Goal: Task Accomplishment & Management: Manage account settings

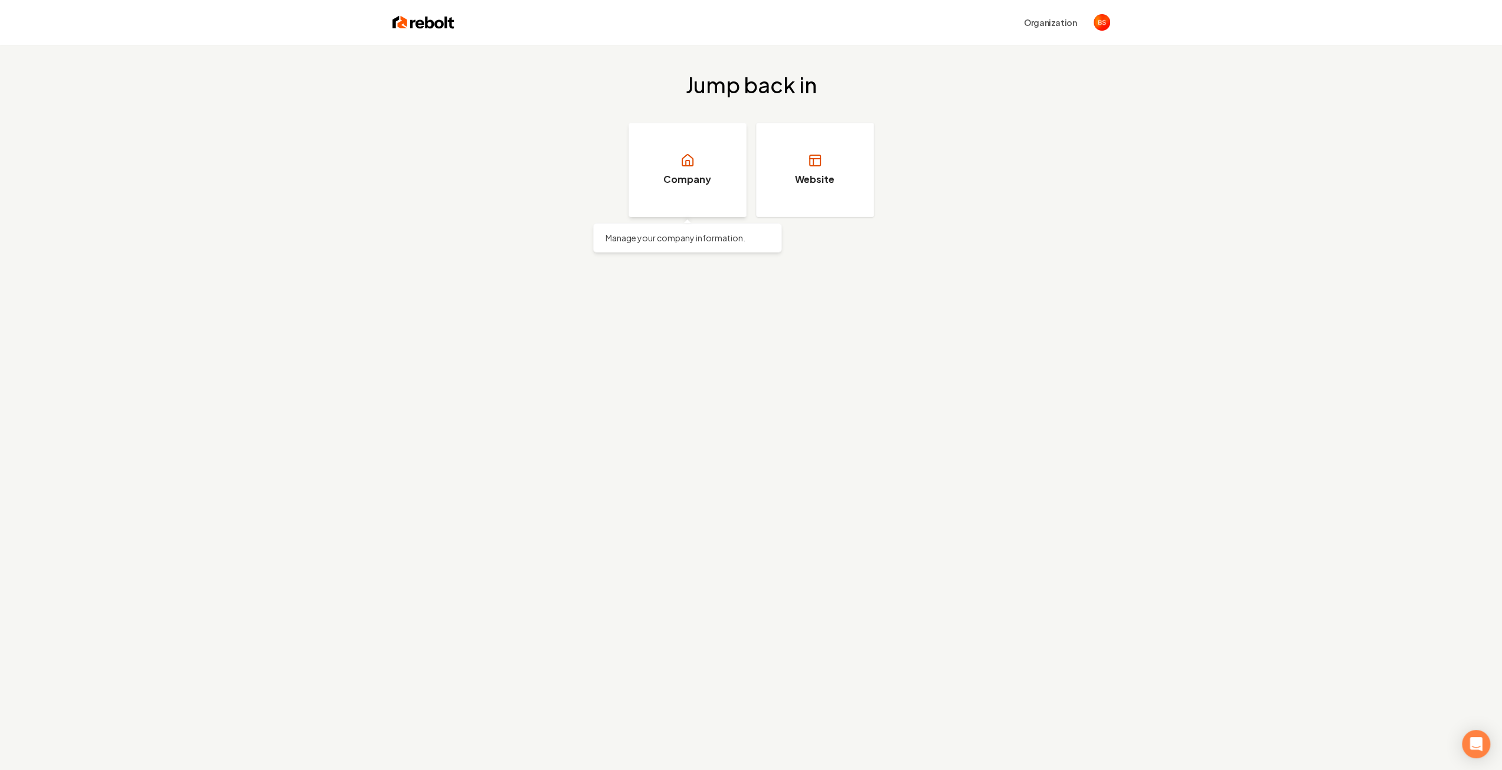
click at [689, 179] on h3 "Company" at bounding box center [687, 179] width 48 height 14
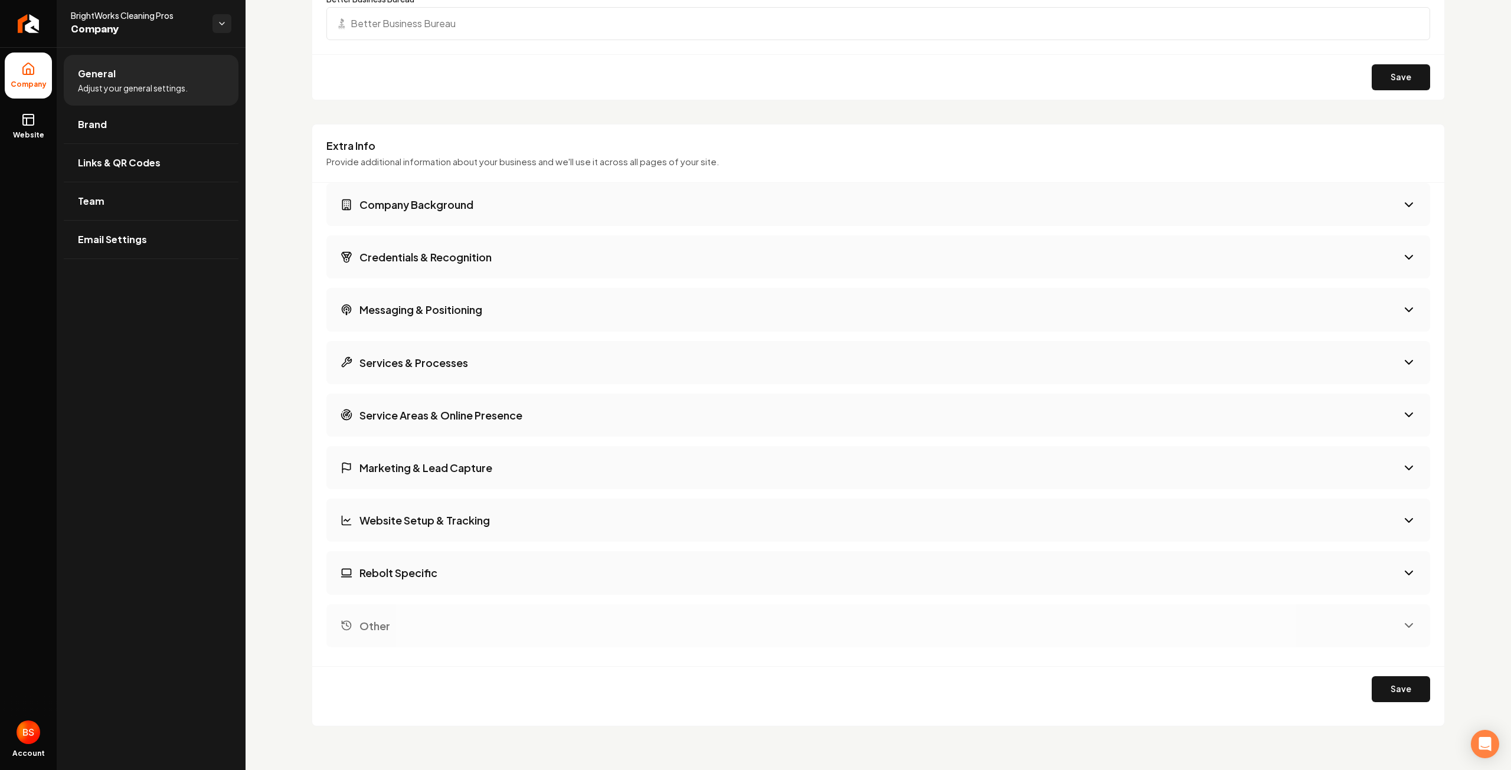
scroll to position [1184, 0]
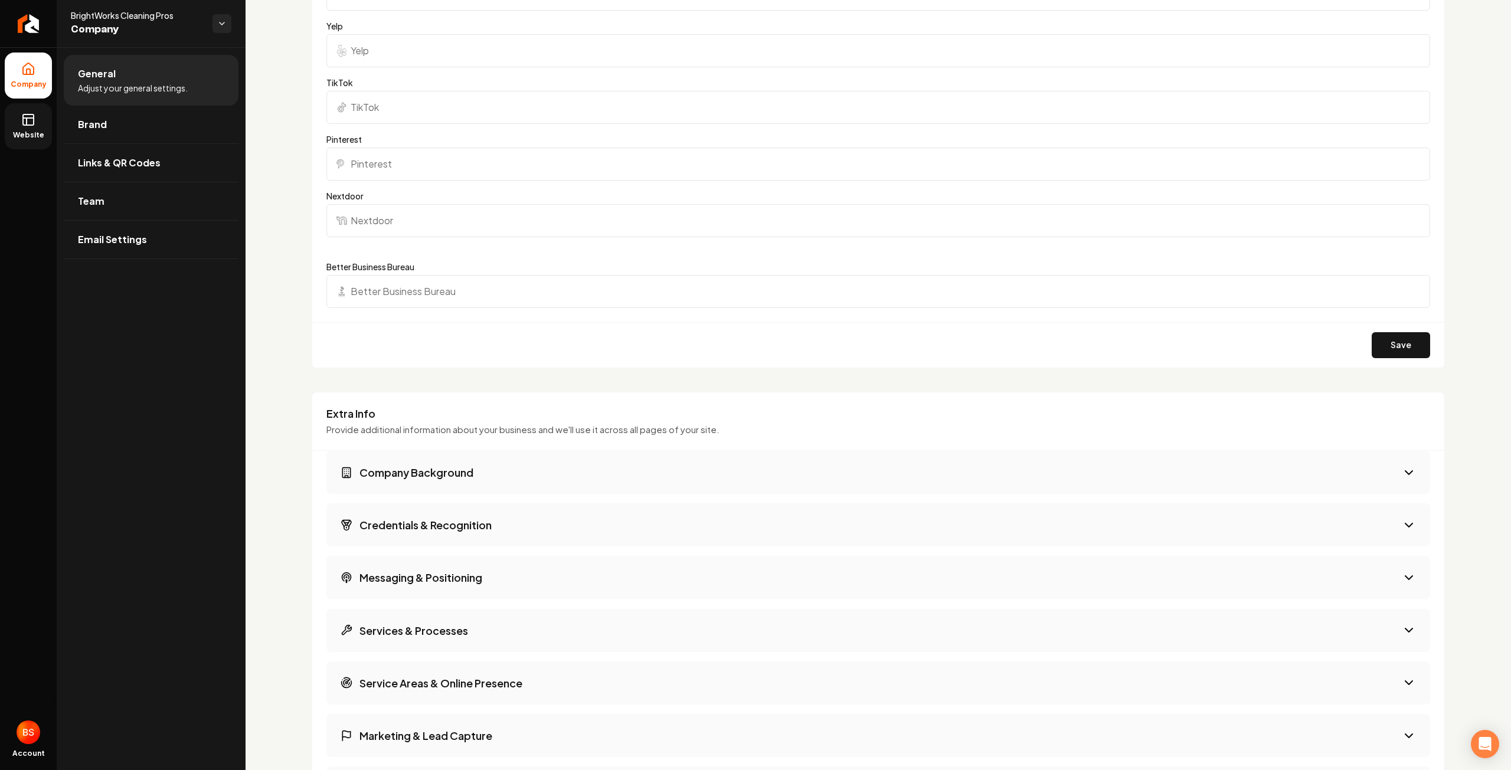
click at [22, 125] on icon at bounding box center [28, 120] width 14 height 14
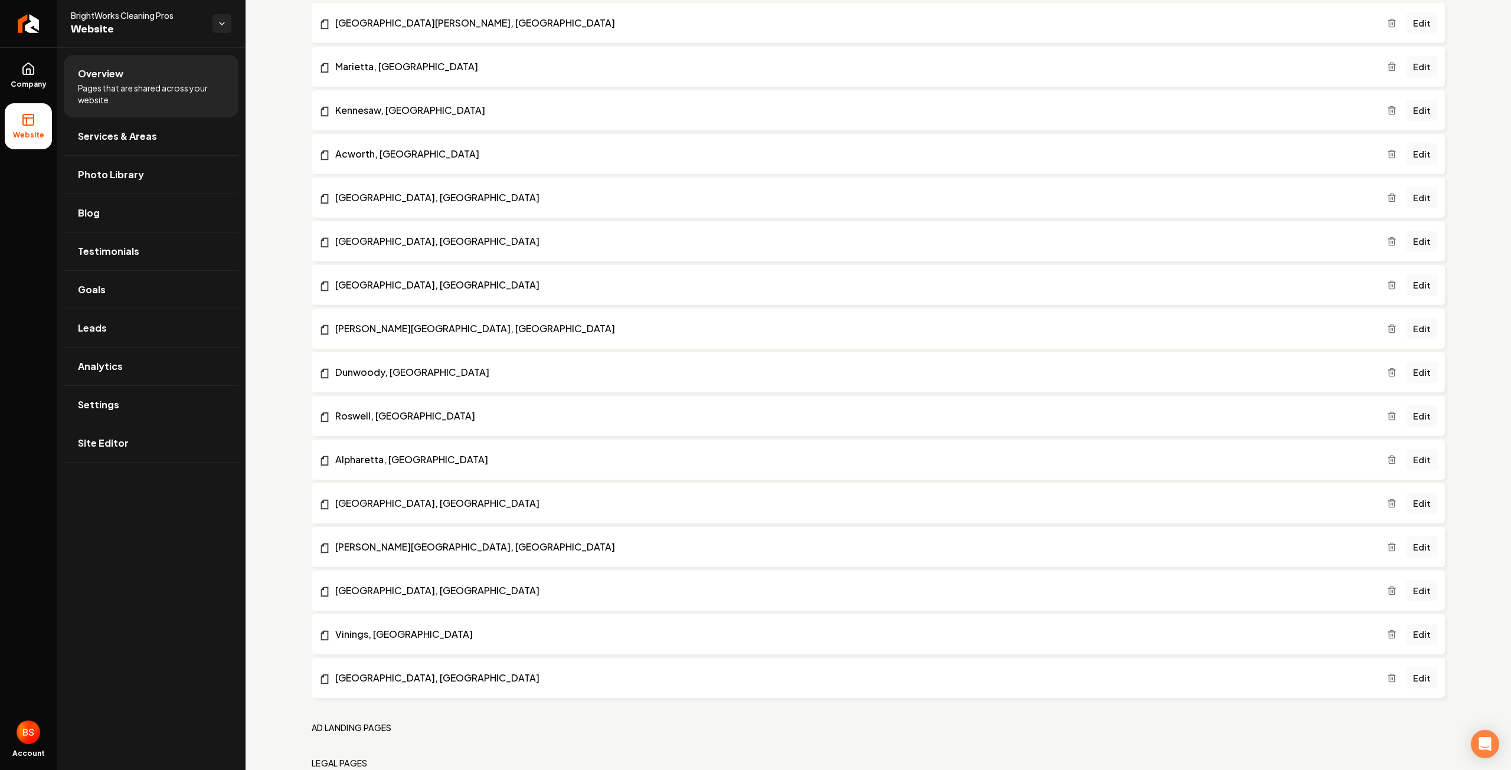
scroll to position [846, 0]
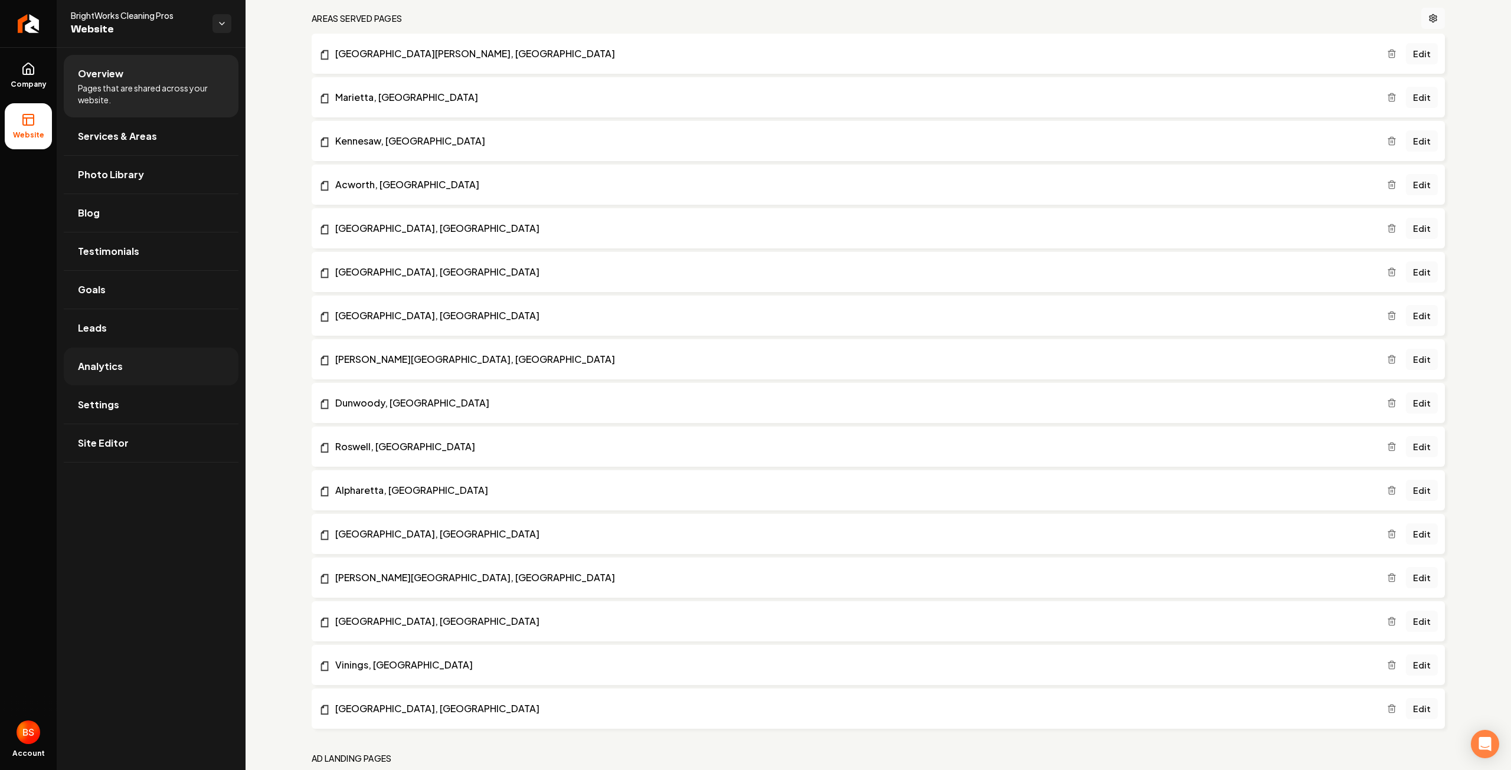
click at [94, 368] on span "Analytics" at bounding box center [100, 366] width 45 height 14
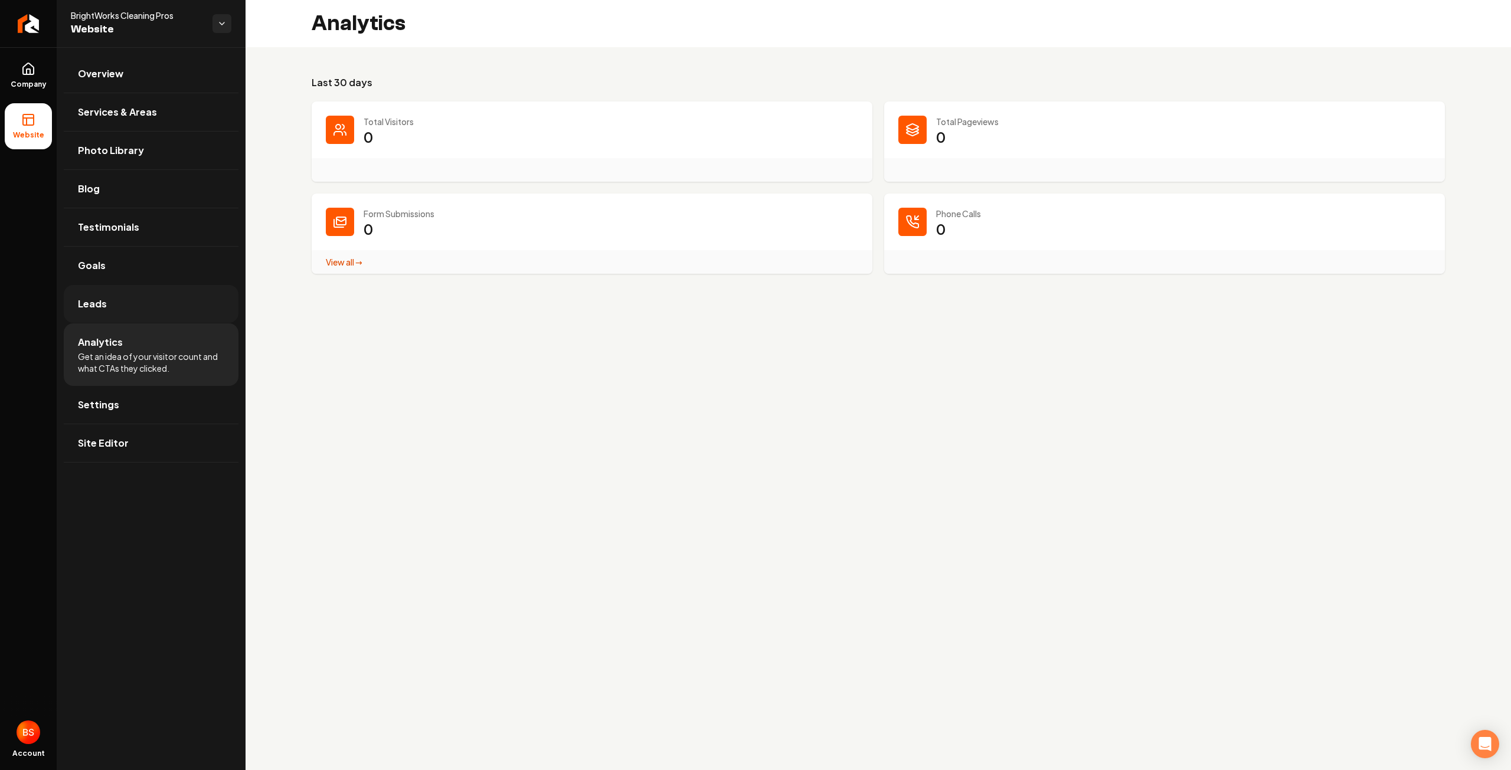
click at [97, 303] on span "Leads" at bounding box center [92, 304] width 29 height 14
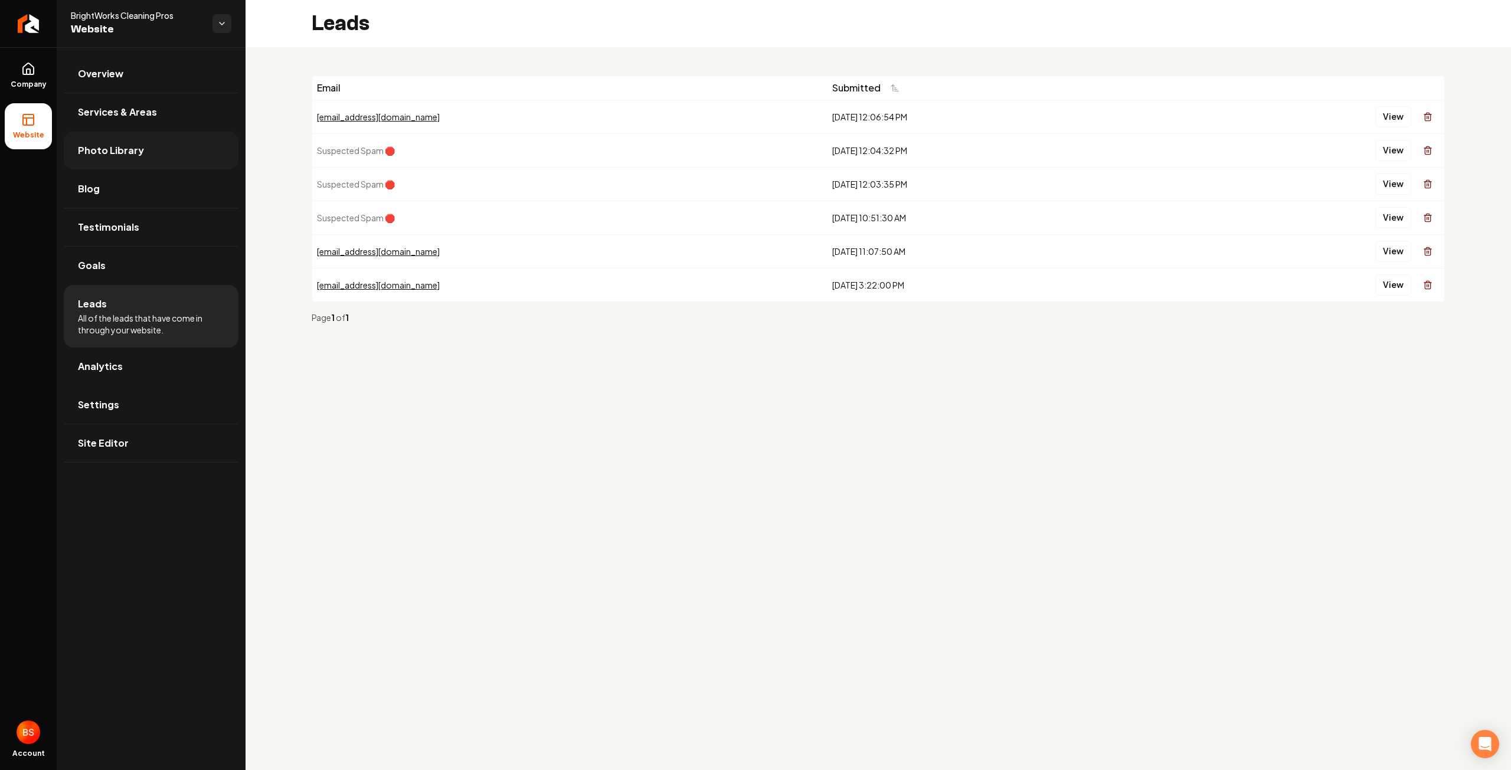
click at [123, 152] on span "Photo Library" at bounding box center [111, 150] width 66 height 14
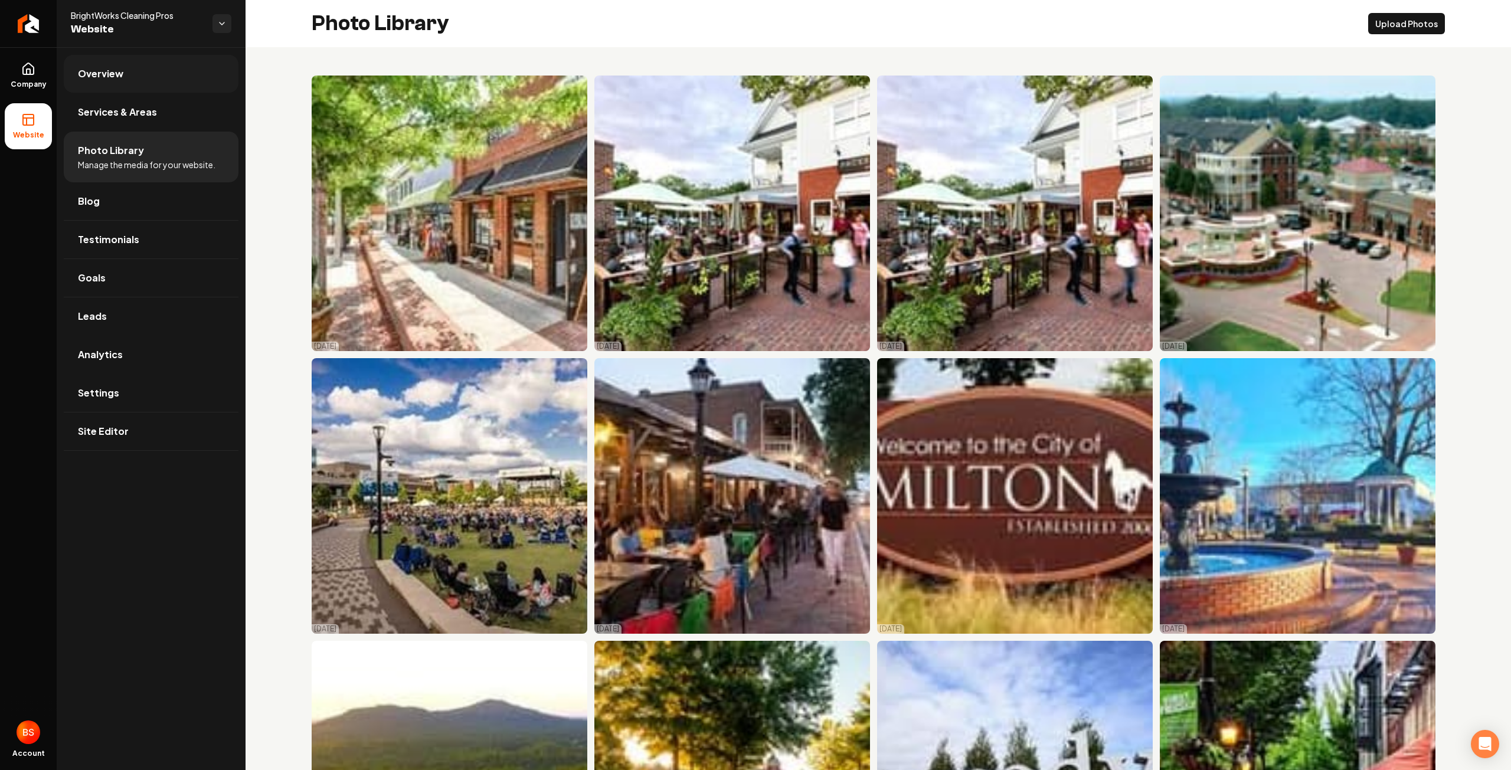
click at [106, 77] on span "Overview" at bounding box center [100, 74] width 45 height 14
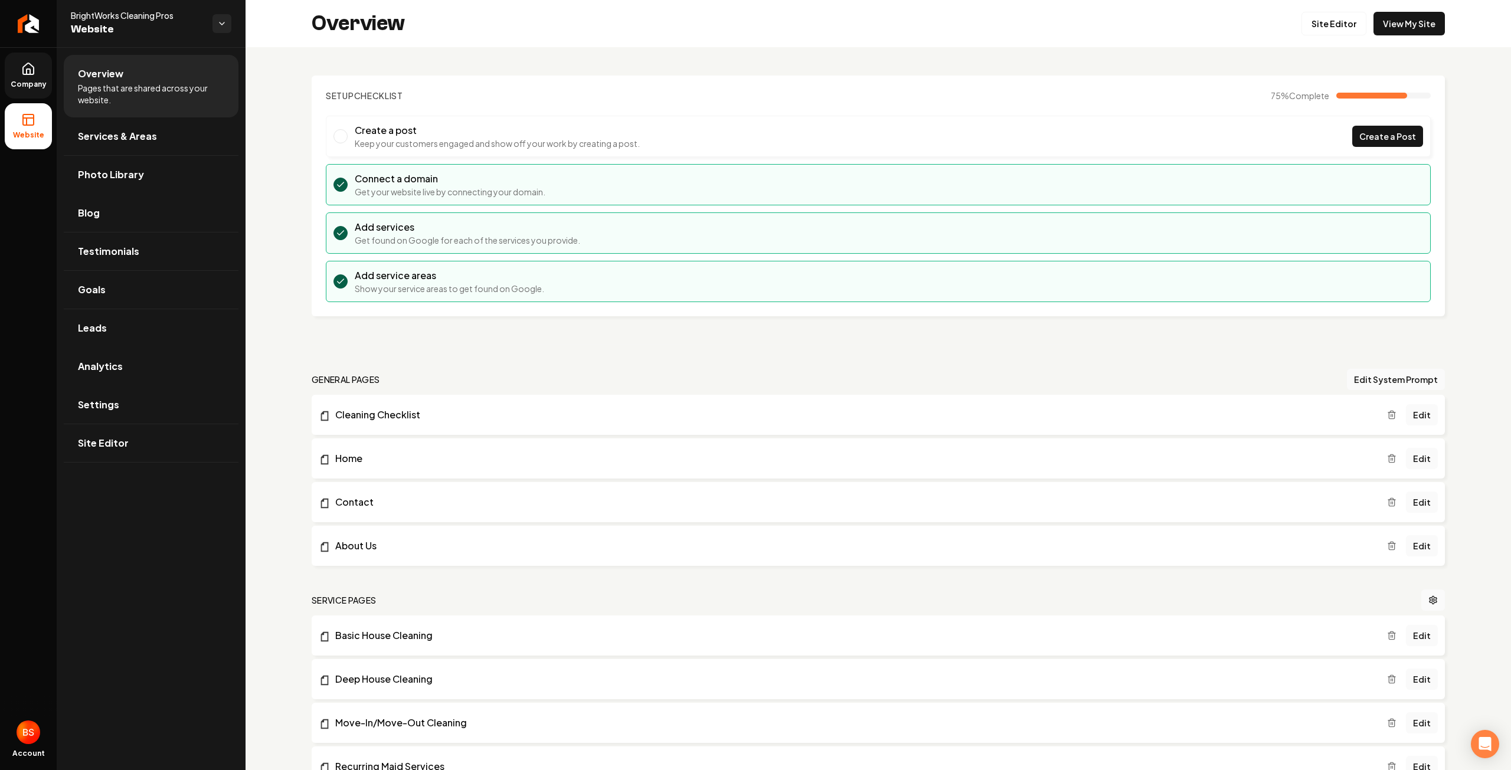
click at [32, 77] on link "Company" at bounding box center [28, 76] width 47 height 46
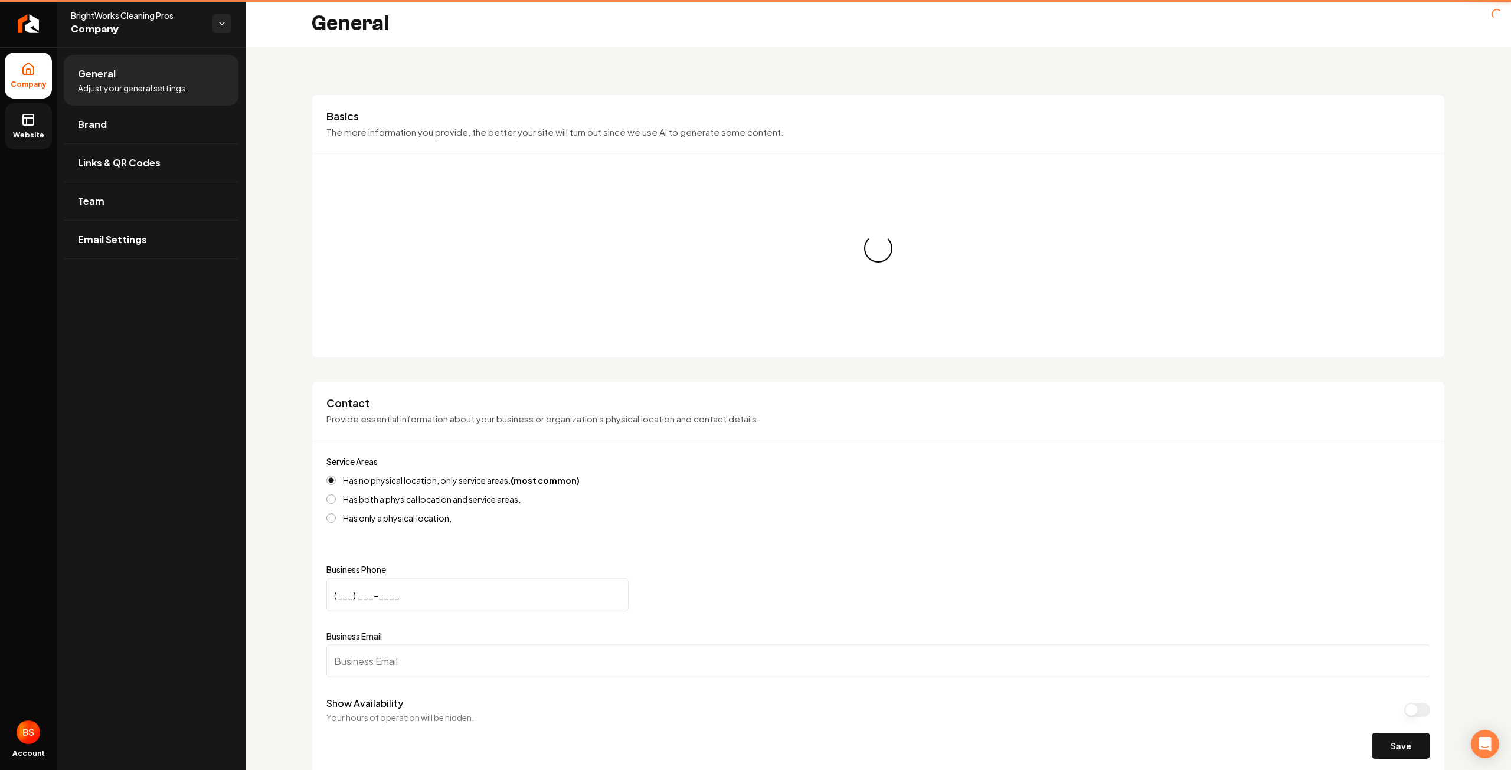
type input "[PHONE_NUMBER]"
type input "[EMAIL_ADDRESS][DOMAIN_NAME]"
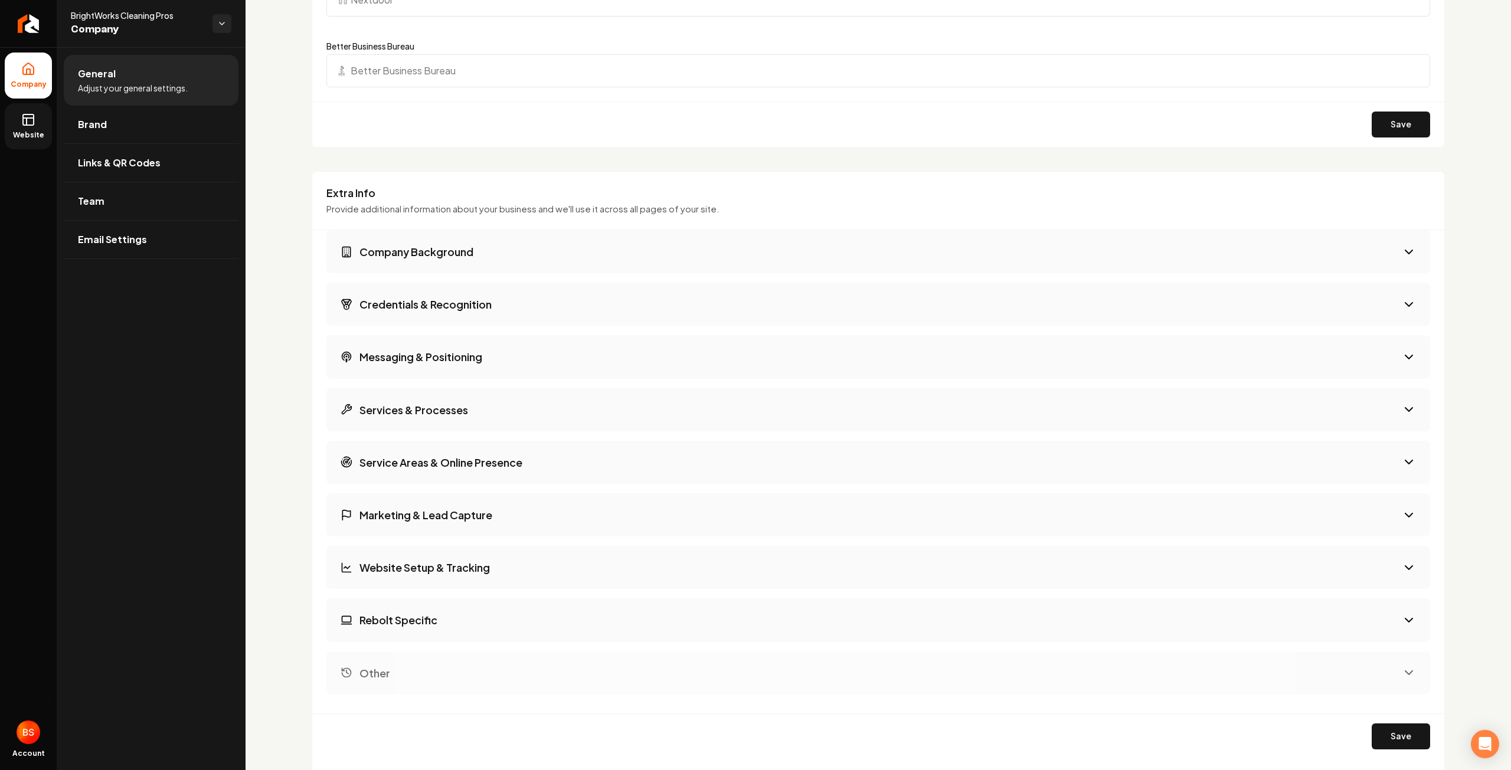
scroll to position [1452, 0]
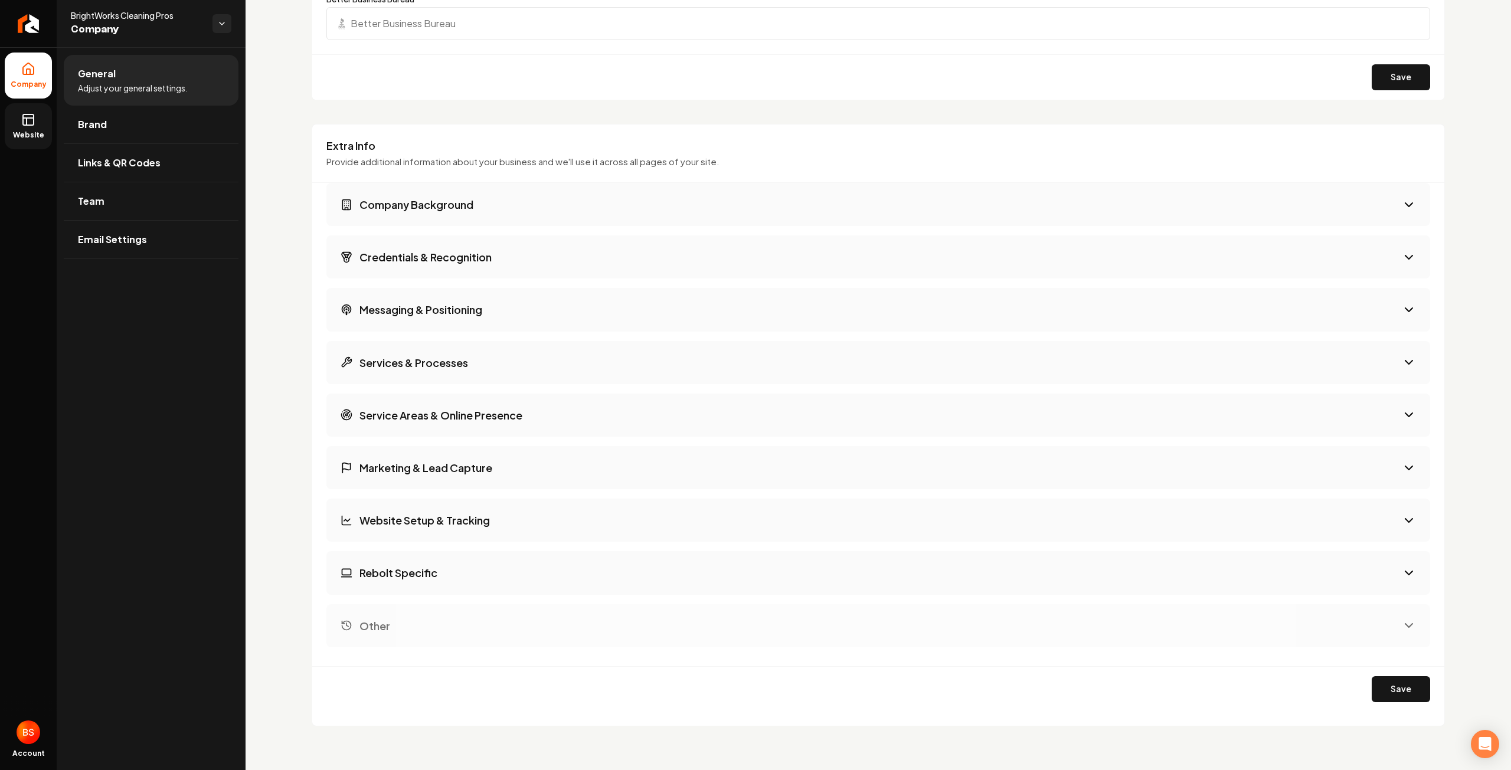
click at [450, 205] on h3 "Company Background" at bounding box center [416, 204] width 114 height 15
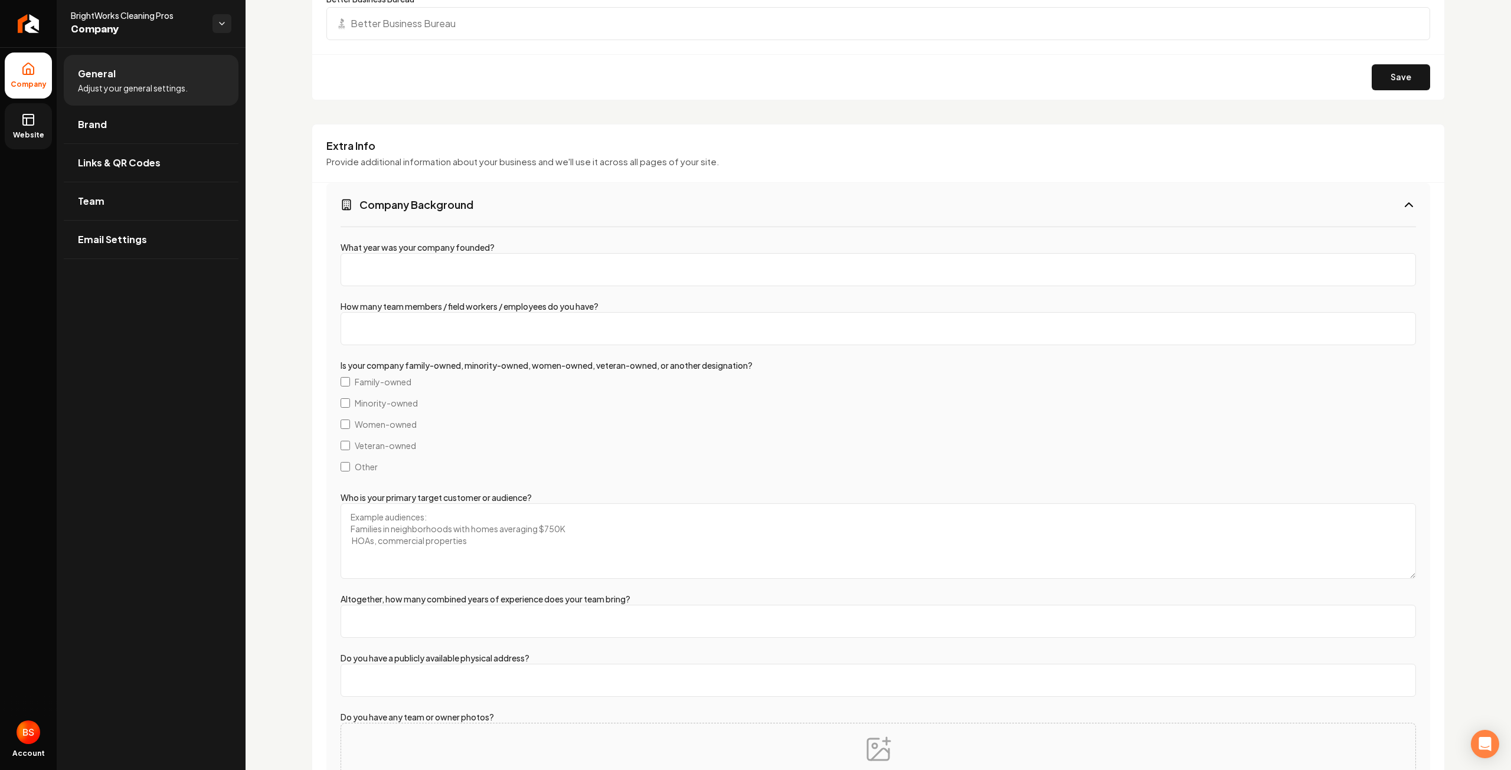
click at [450, 205] on h3 "Company Background" at bounding box center [416, 204] width 114 height 15
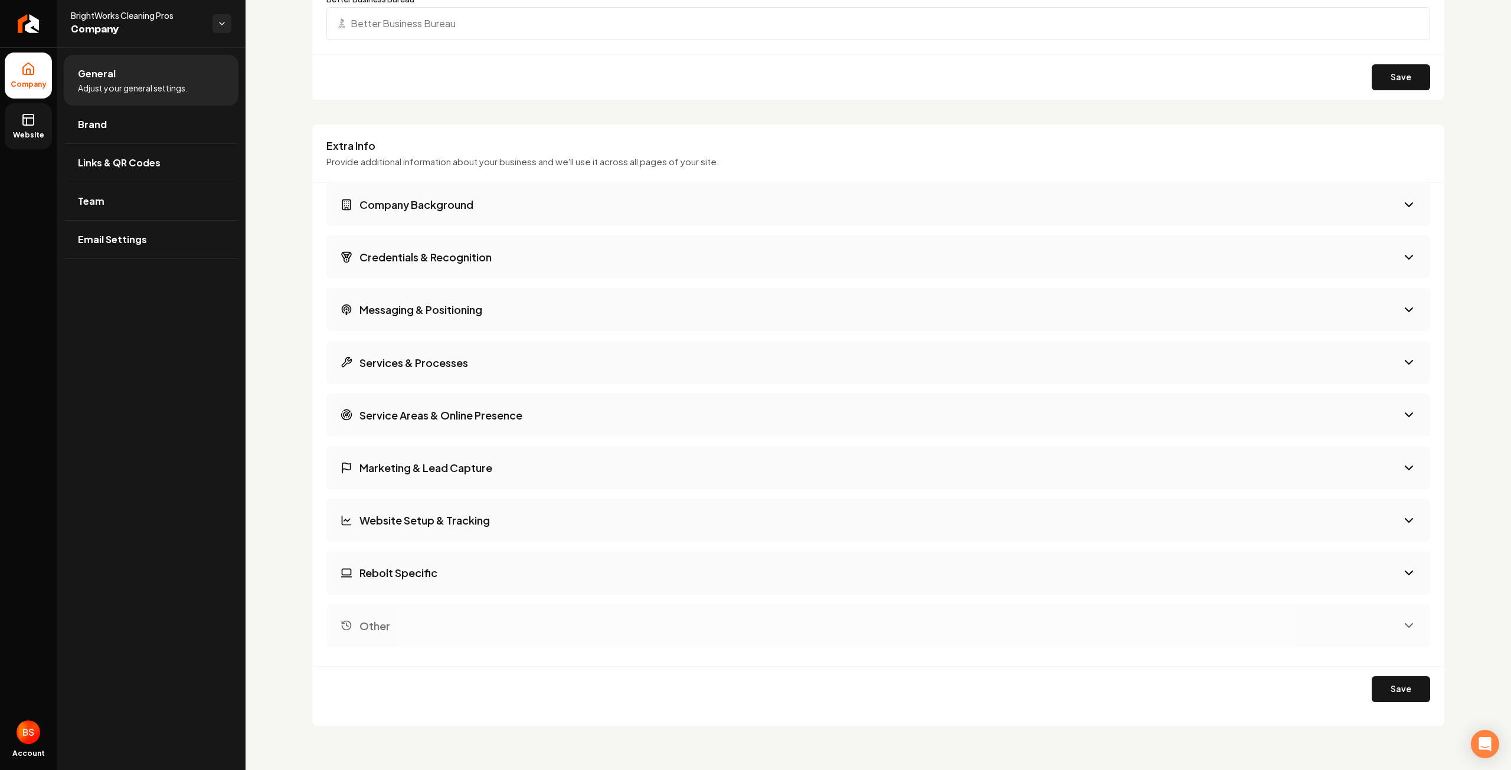
click at [484, 464] on h3 "Marketing & Lead Capture" at bounding box center [425, 467] width 133 height 15
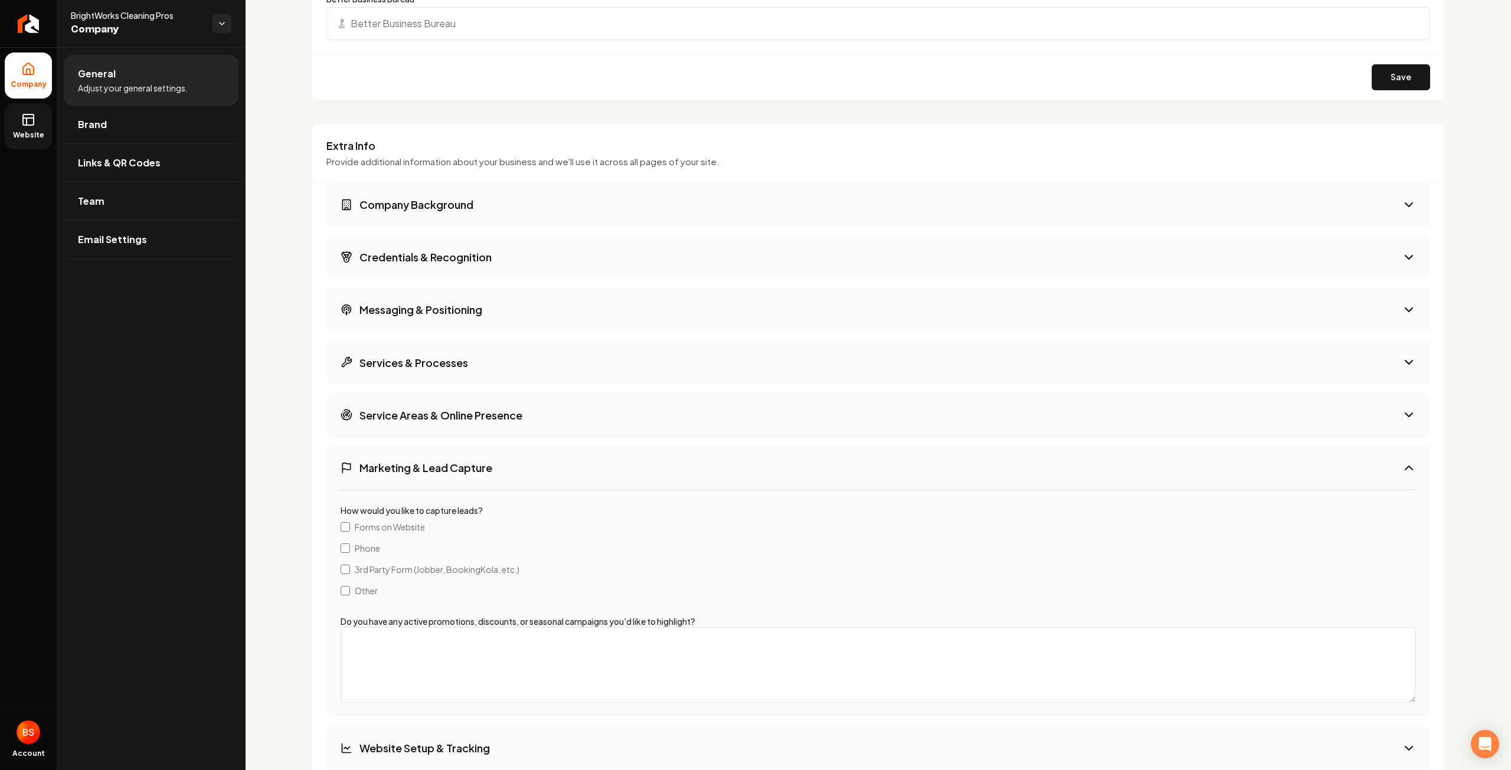
click at [484, 464] on h3 "Marketing & Lead Capture" at bounding box center [425, 467] width 133 height 15
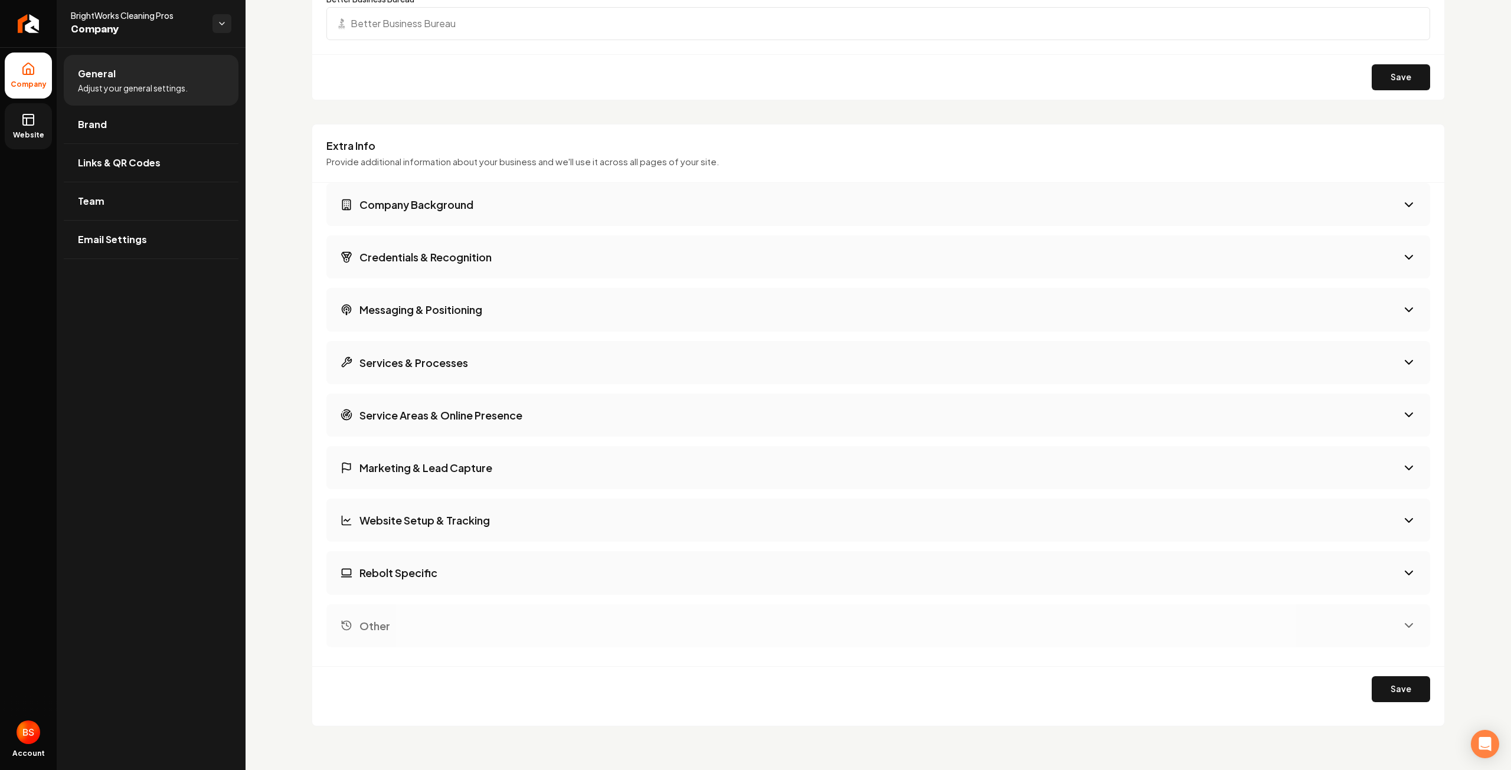
click at [34, 117] on rect at bounding box center [28, 119] width 11 height 11
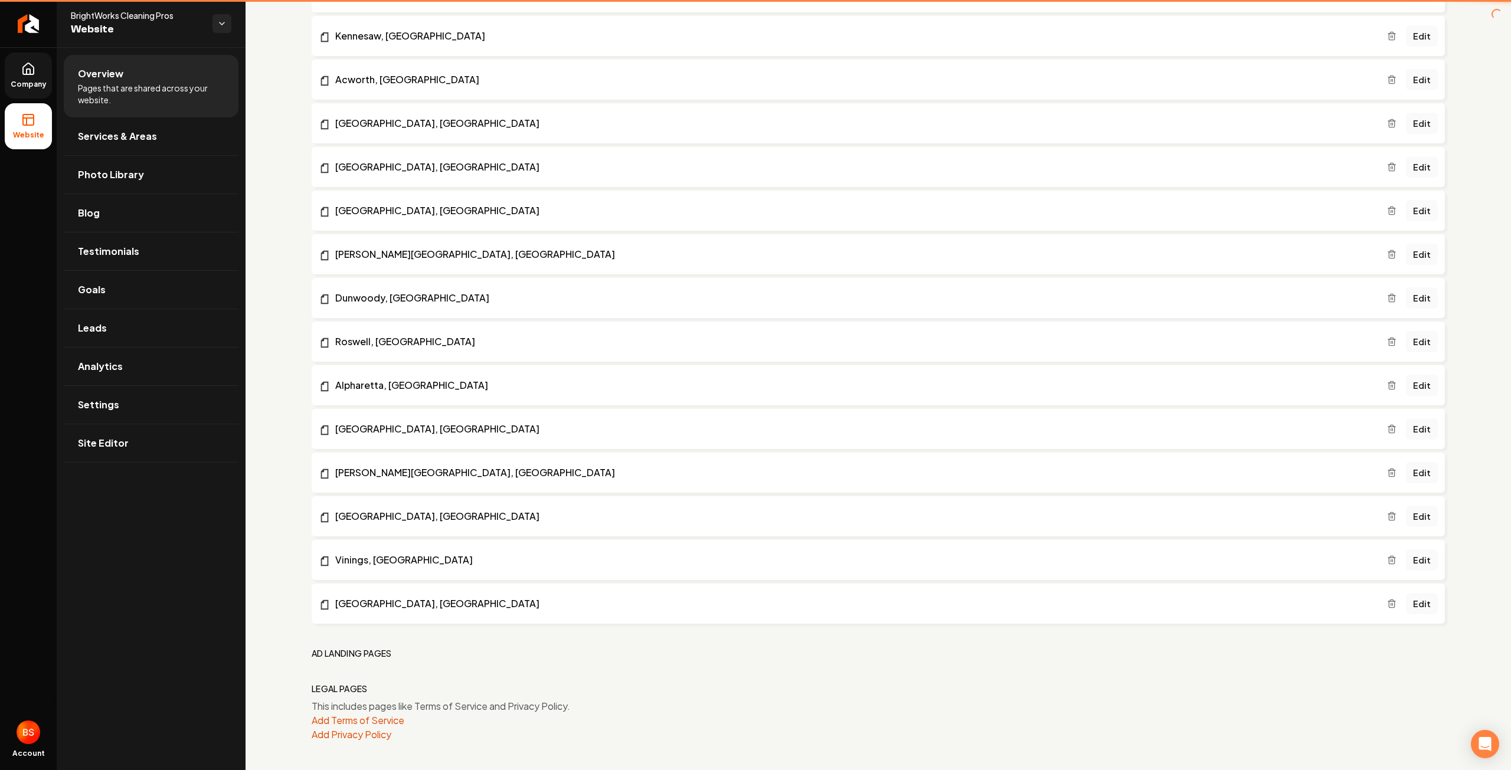
scroll to position [949, 0]
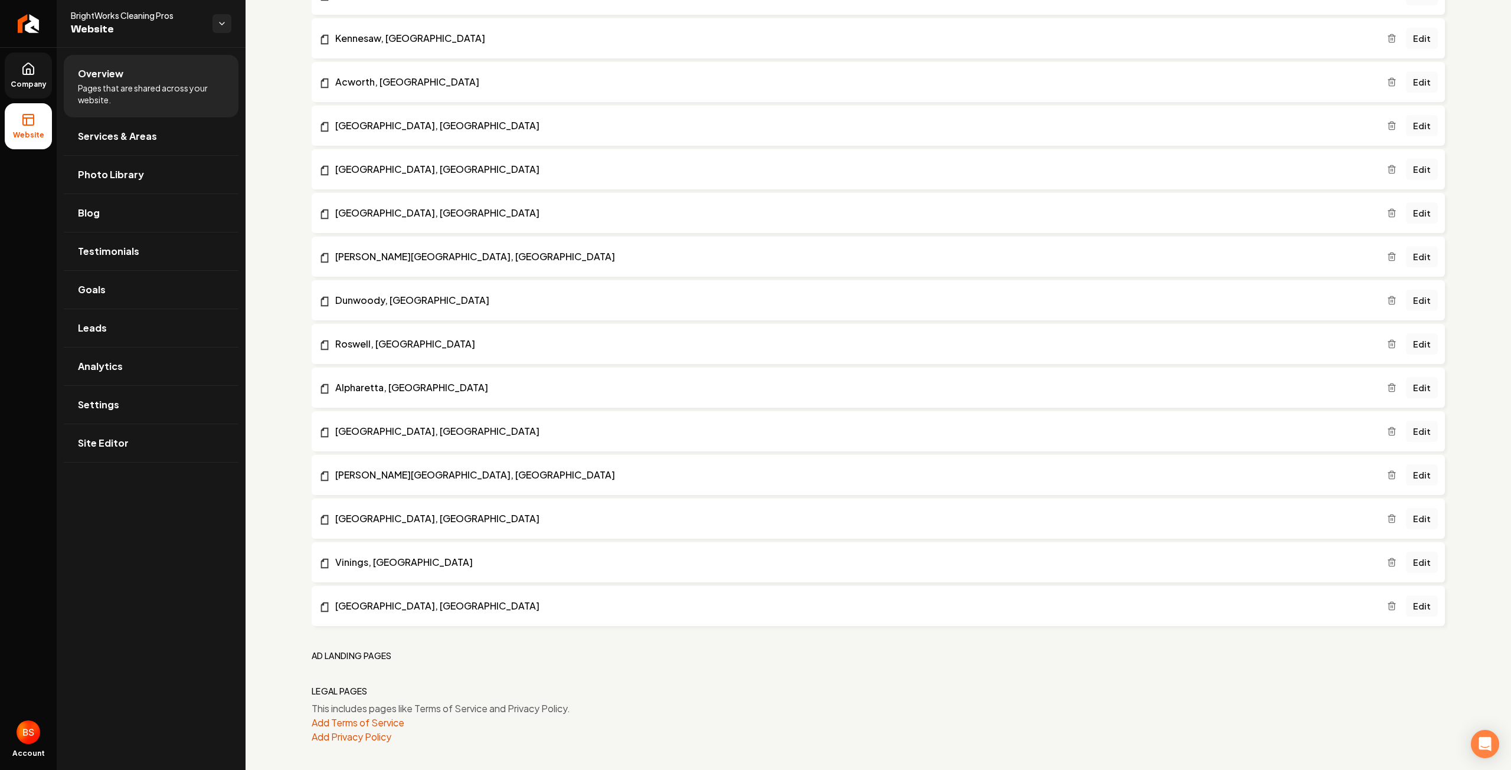
click at [31, 74] on icon at bounding box center [28, 68] width 11 height 11
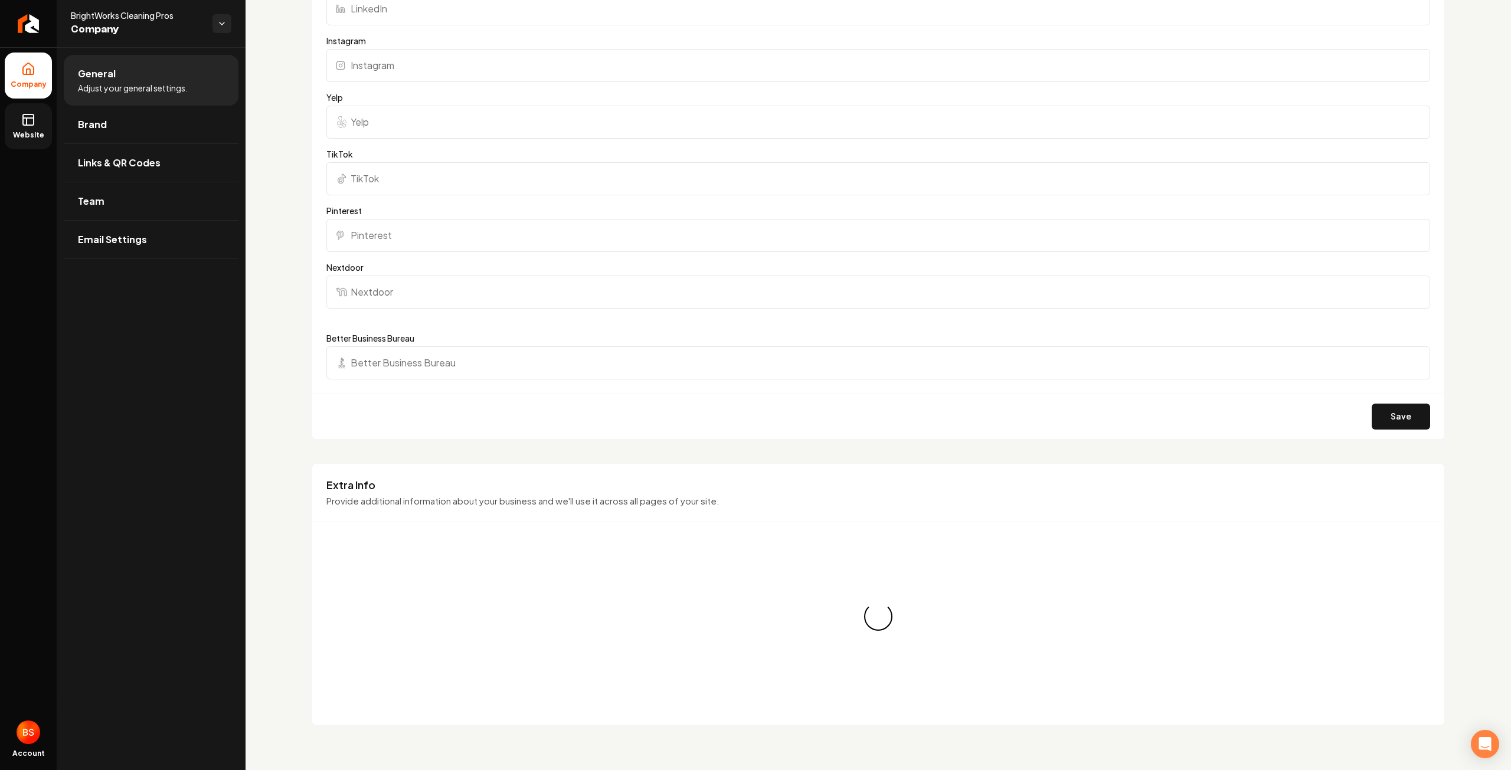
scroll to position [1452, 0]
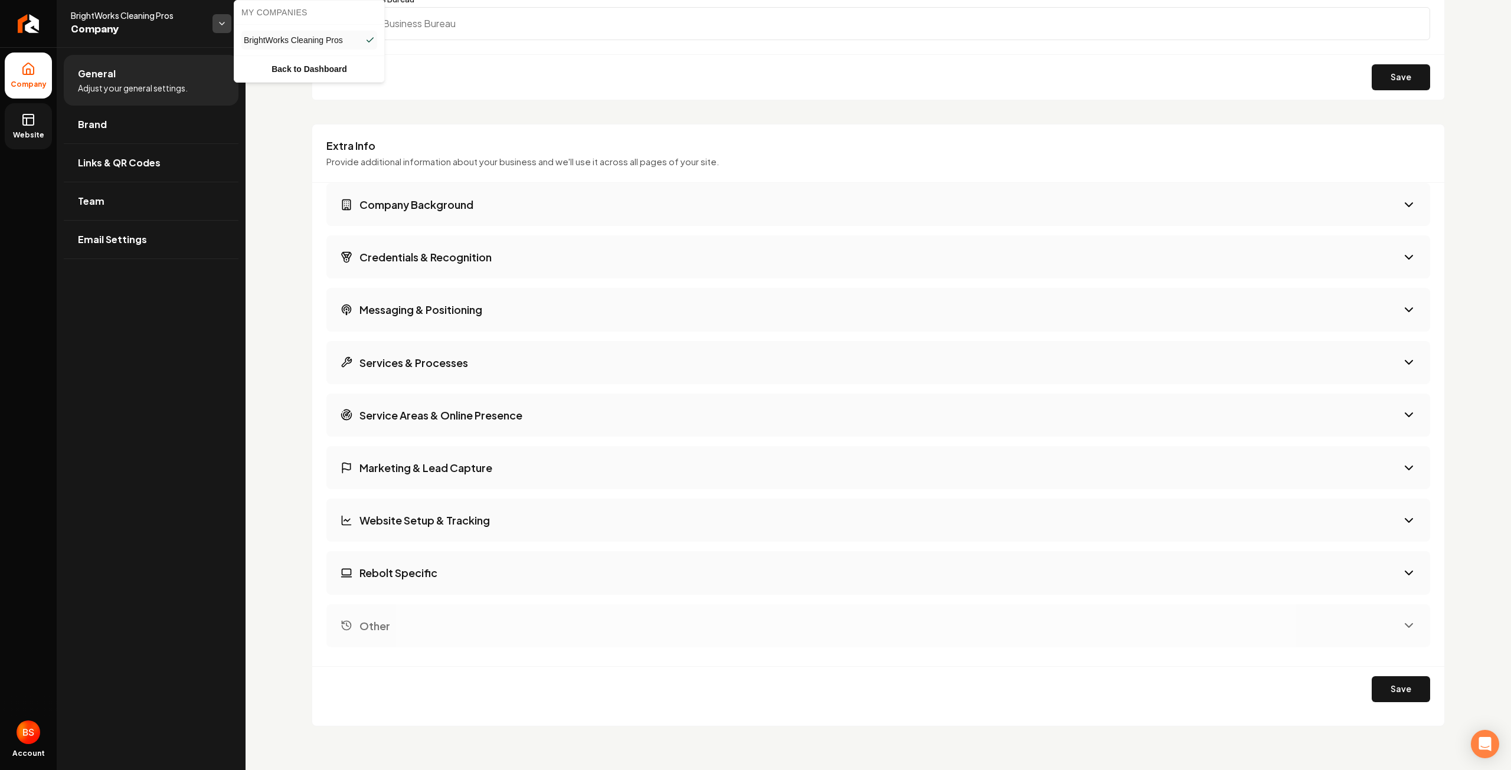
click at [215, 18] on html "Company Website Account BrightWorks Cleaning Pros Company General Adjust your g…" at bounding box center [755, 385] width 1511 height 770
click at [314, 72] on link "Back to Dashboard" at bounding box center [309, 68] width 145 height 21
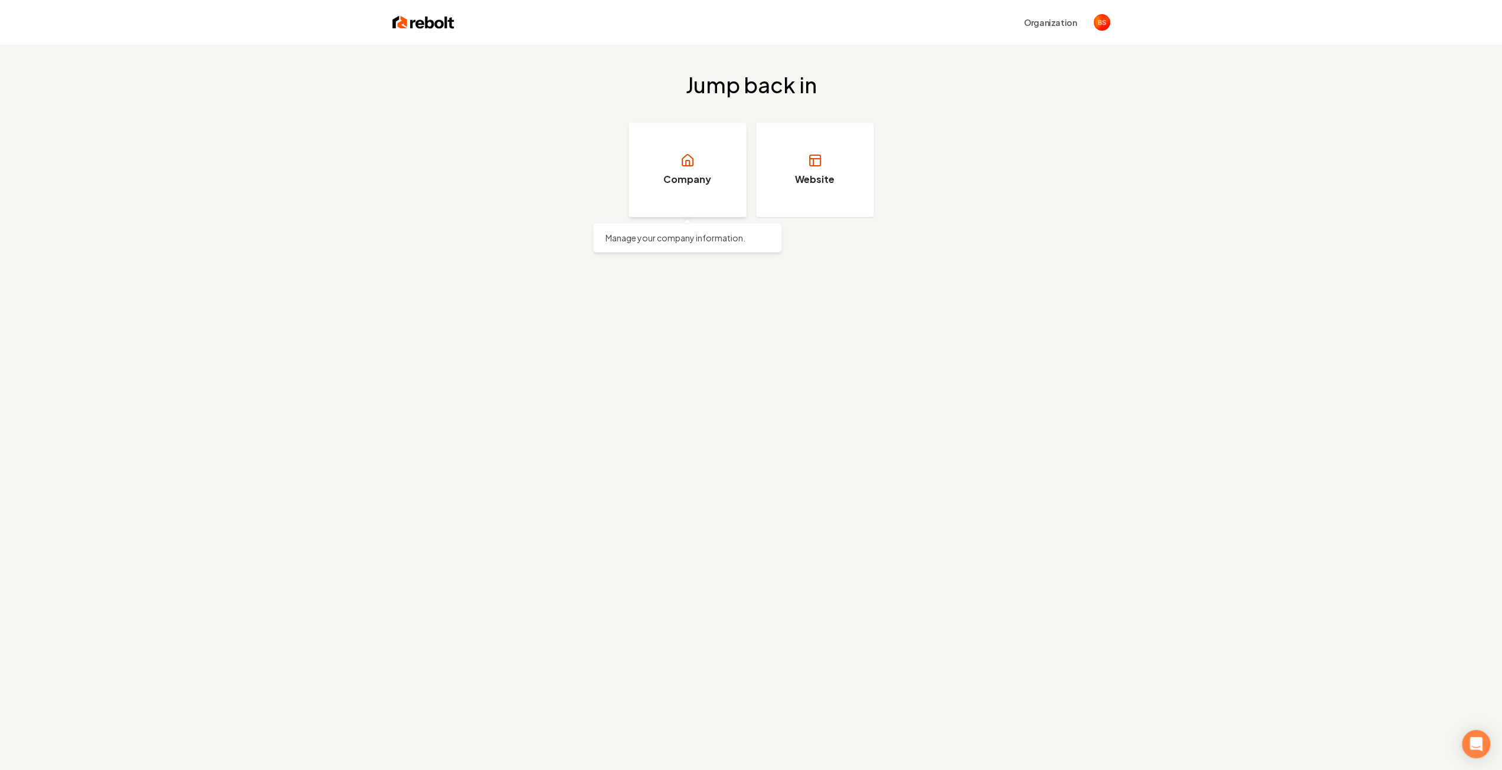
click at [695, 179] on h3 "Company" at bounding box center [687, 179] width 48 height 14
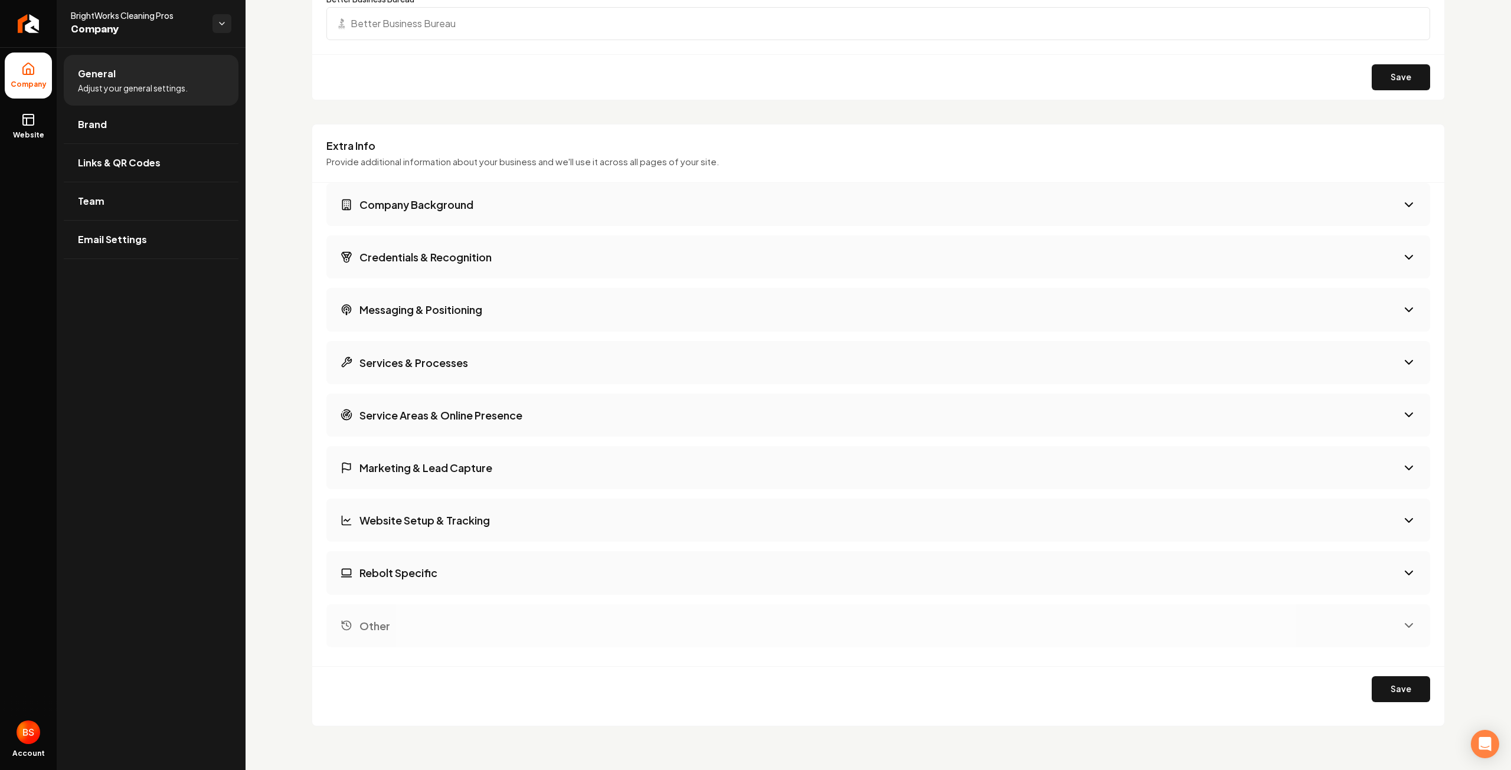
scroll to position [1327, 0]
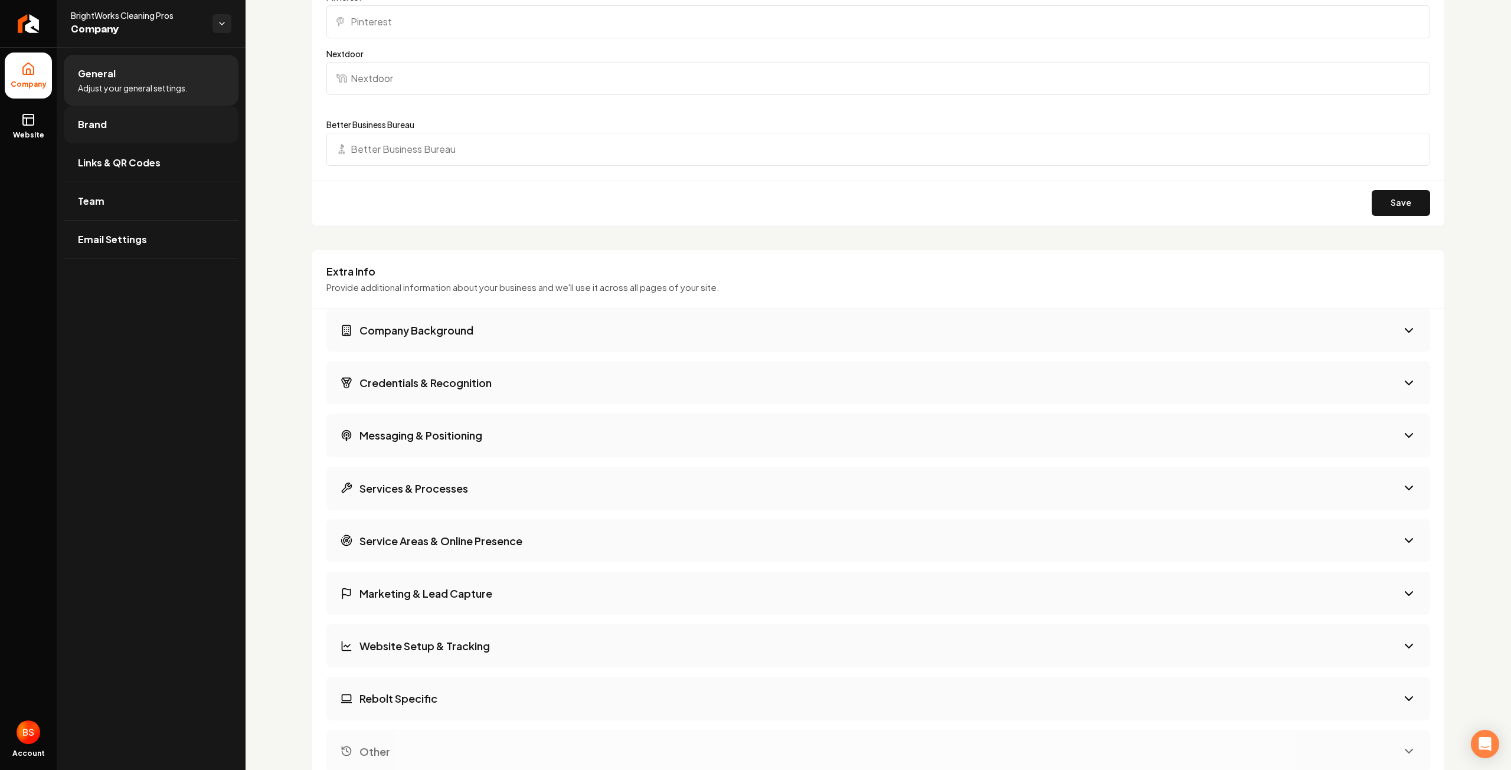
click at [97, 124] on span "Brand" at bounding box center [92, 124] width 29 height 14
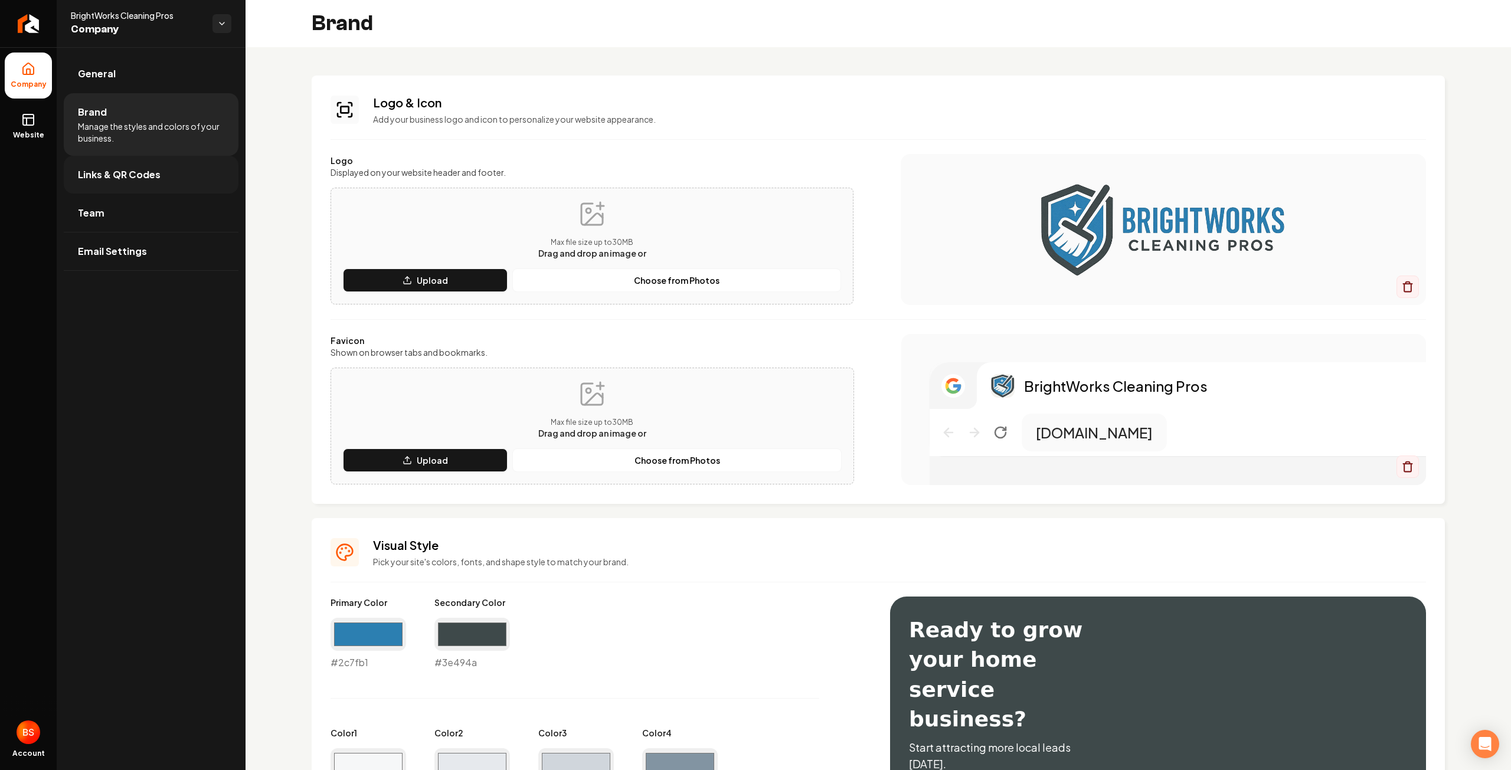
click at [114, 173] on span "Links & QR Codes" at bounding box center [119, 175] width 83 height 14
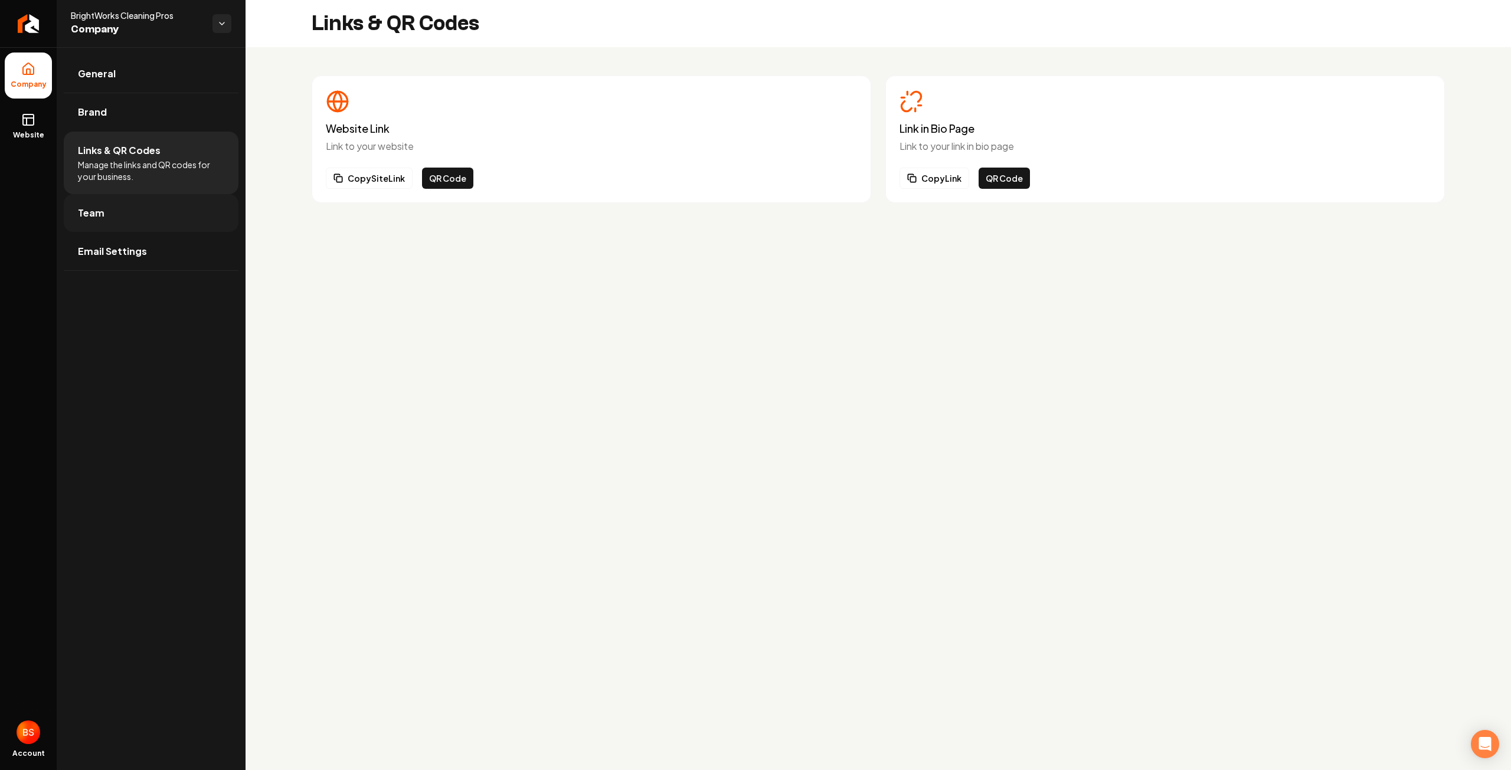
click at [108, 214] on link "Team" at bounding box center [151, 213] width 175 height 38
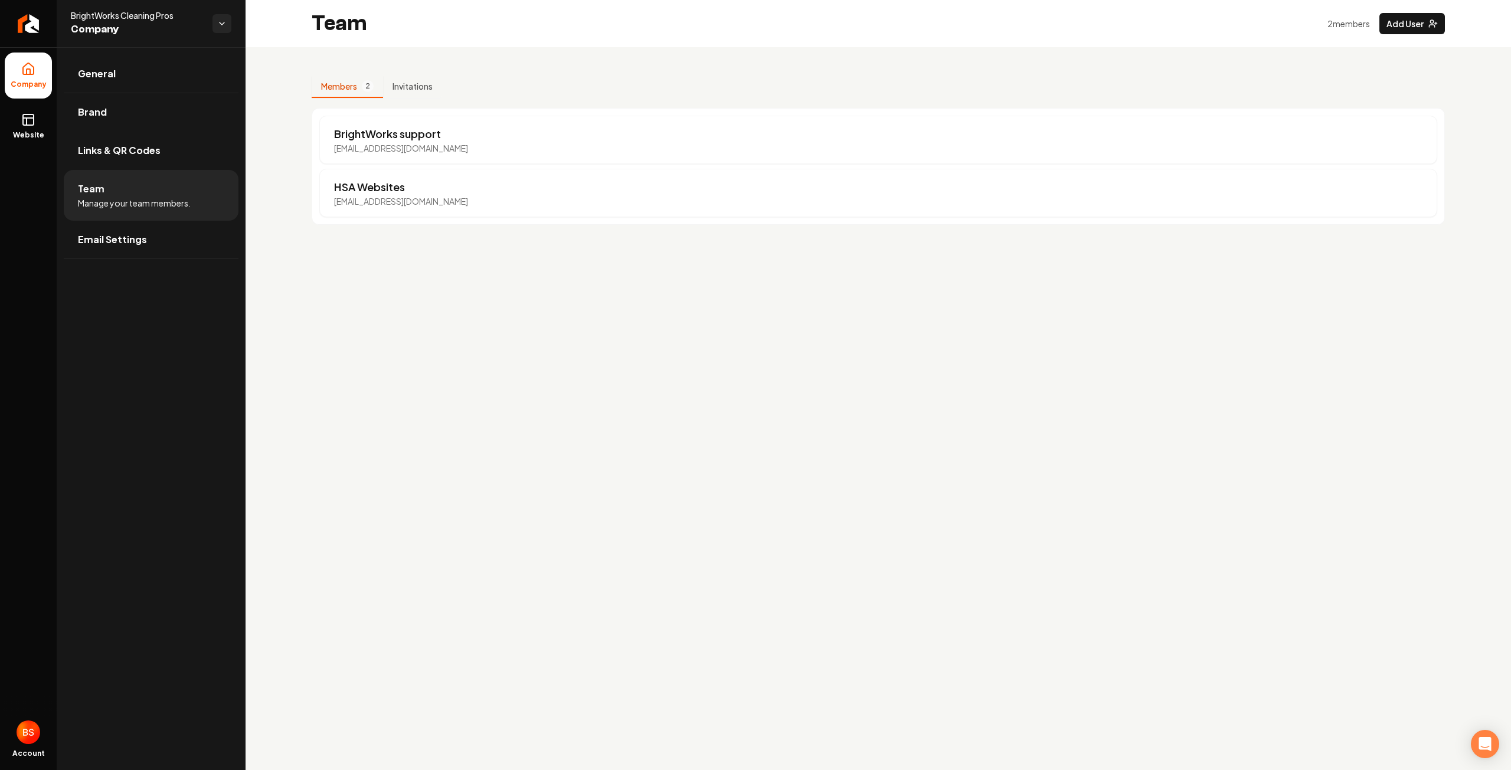
click at [110, 31] on span "Company" at bounding box center [137, 29] width 132 height 17
click at [27, 78] on li "Company" at bounding box center [28, 76] width 47 height 46
click at [105, 72] on span "General" at bounding box center [97, 74] width 38 height 14
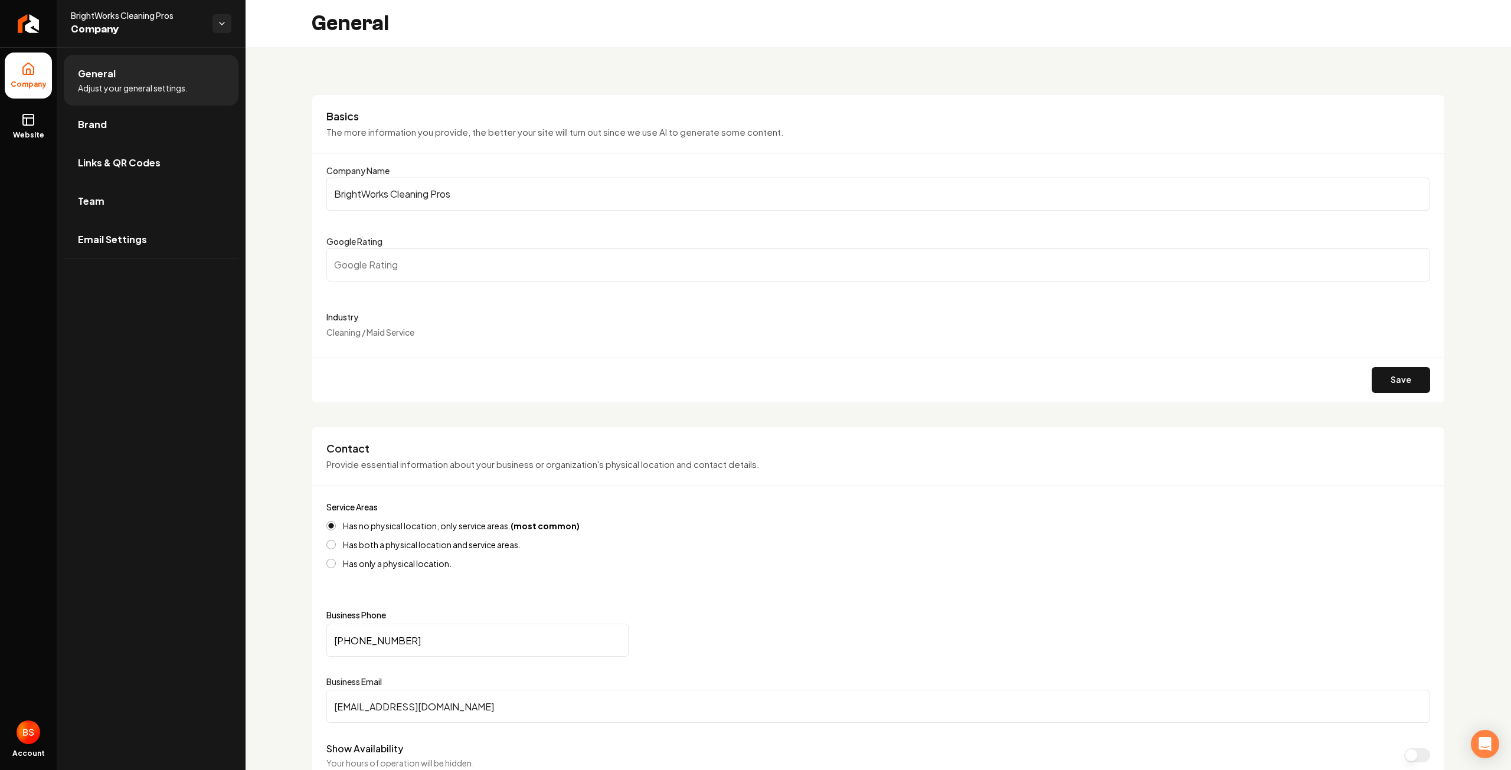
click at [32, 731] on img "Open user button" at bounding box center [29, 733] width 24 height 24
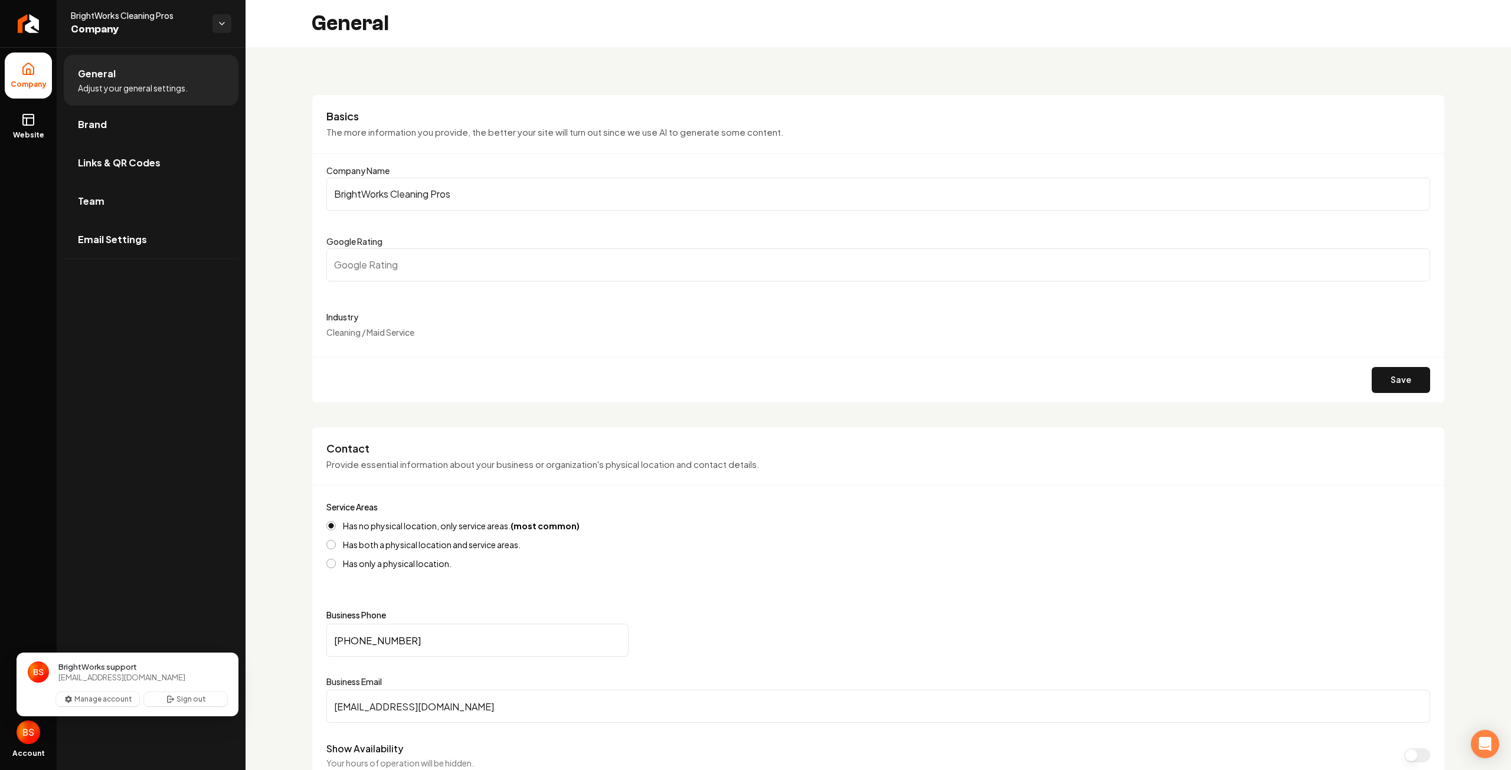
click at [32, 731] on img "Close user button" at bounding box center [29, 733] width 24 height 24
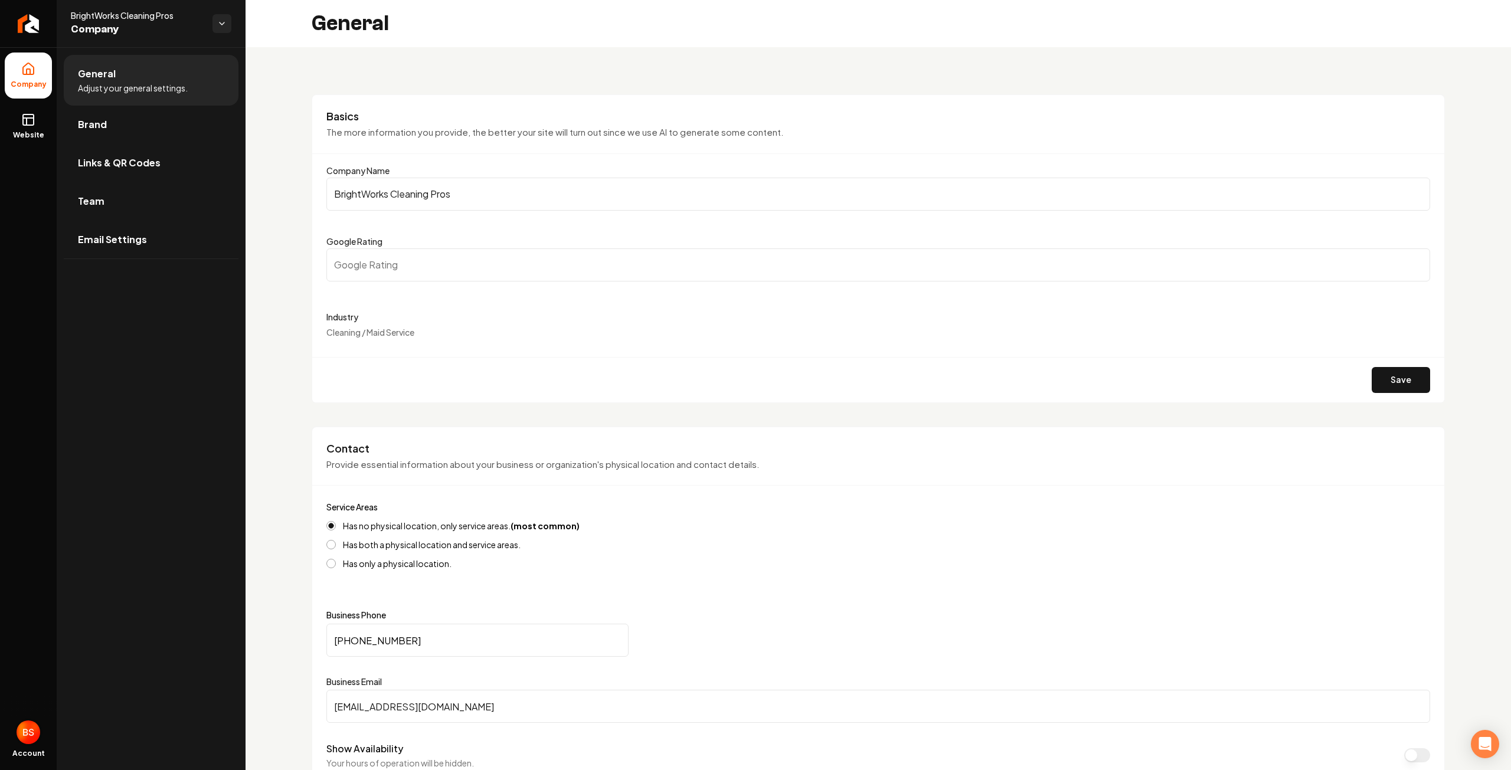
click at [32, 731] on img "Open user button" at bounding box center [29, 733] width 24 height 24
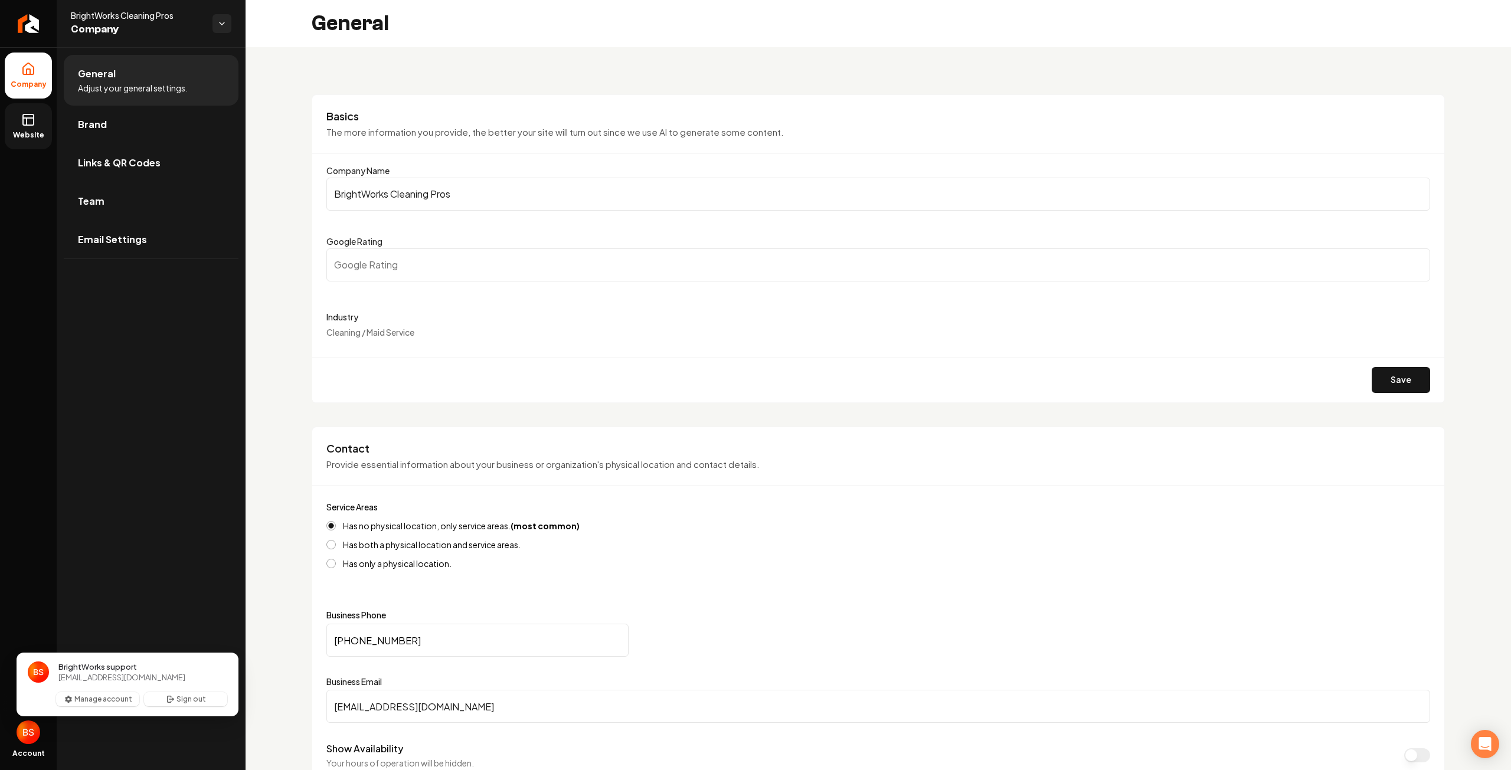
click at [27, 122] on icon at bounding box center [28, 120] width 14 height 14
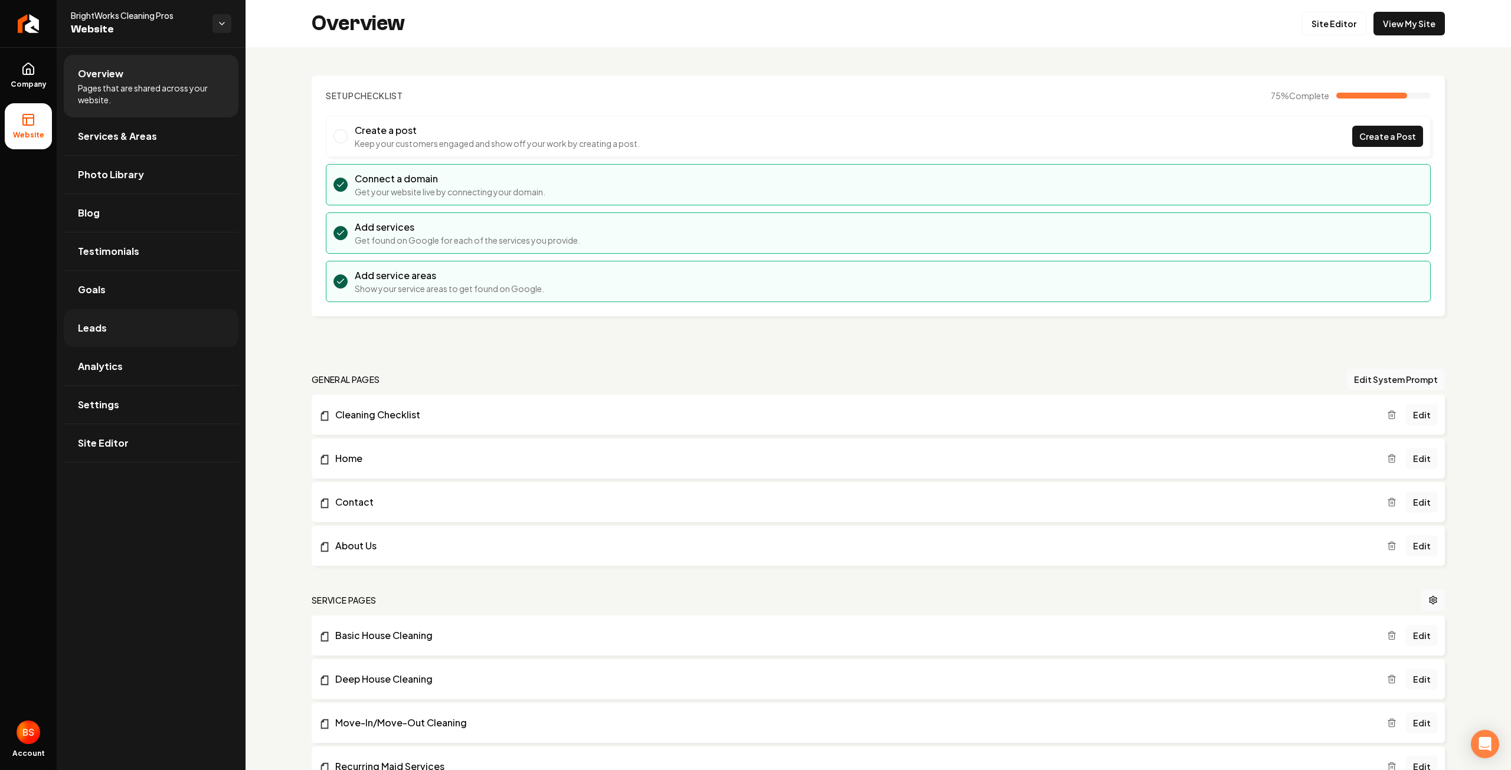
click at [92, 328] on span "Leads" at bounding box center [92, 328] width 29 height 14
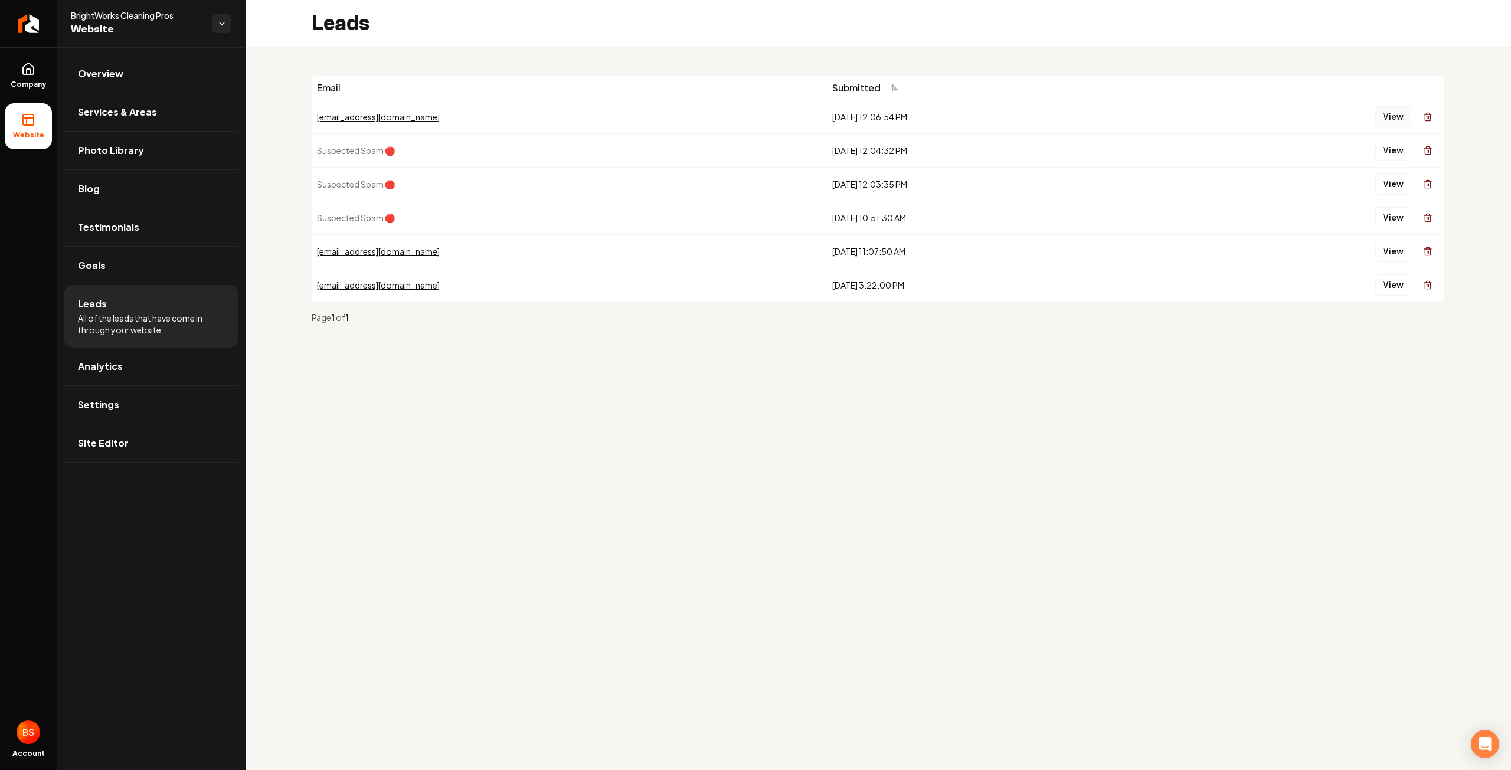
click at [1393, 113] on button "View" at bounding box center [1393, 116] width 36 height 21
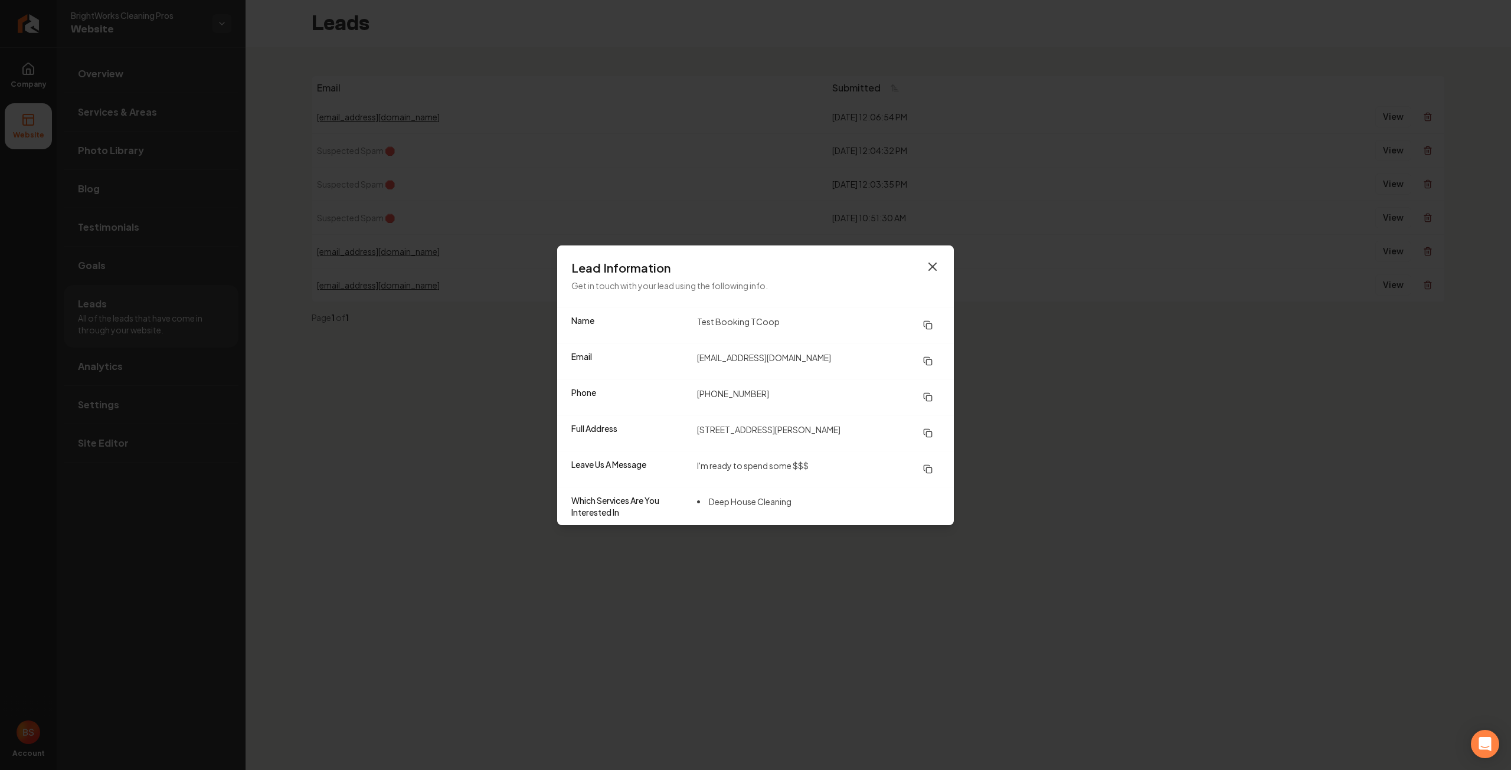
click at [929, 263] on icon "button" at bounding box center [932, 267] width 14 height 14
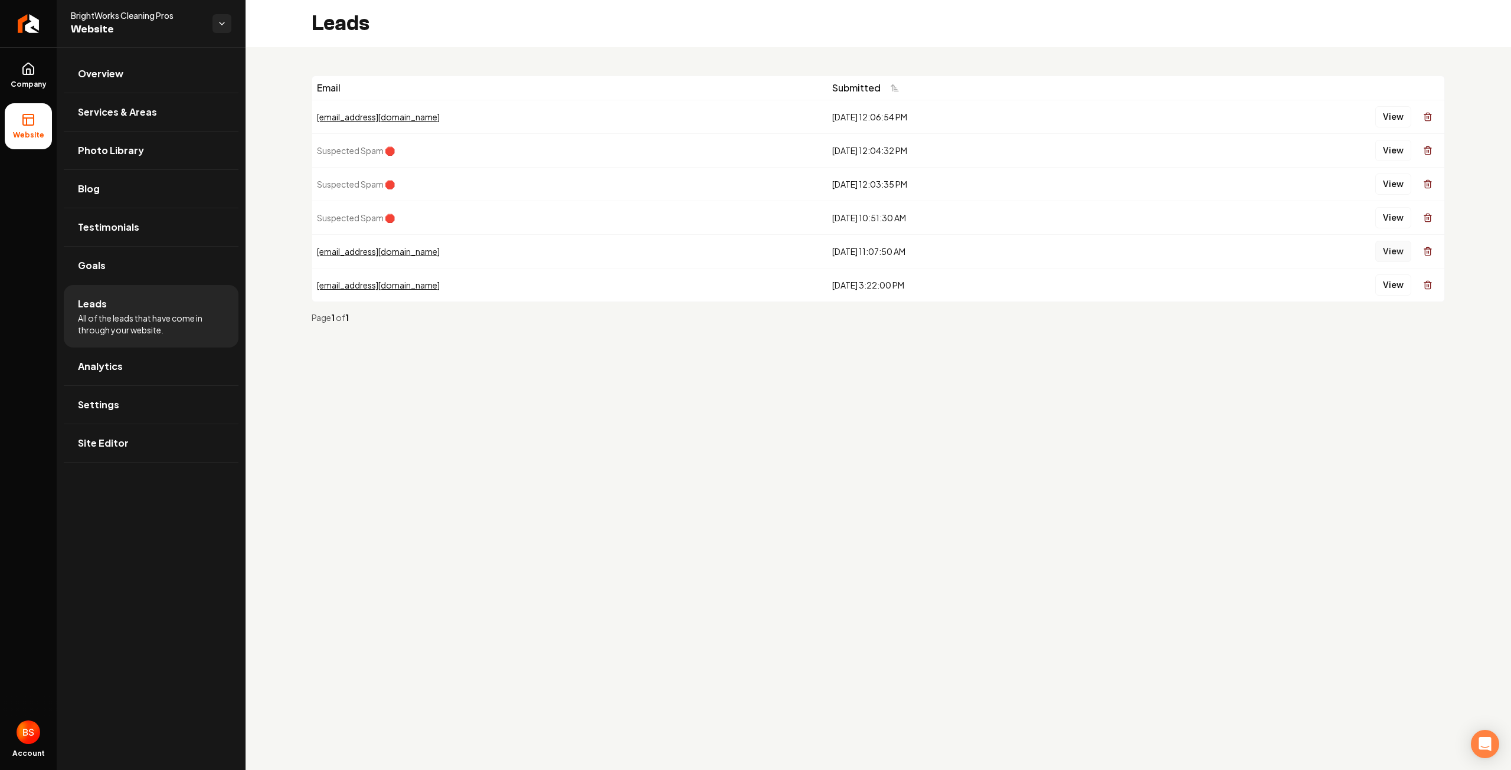
click at [1393, 250] on button "View" at bounding box center [1393, 251] width 36 height 21
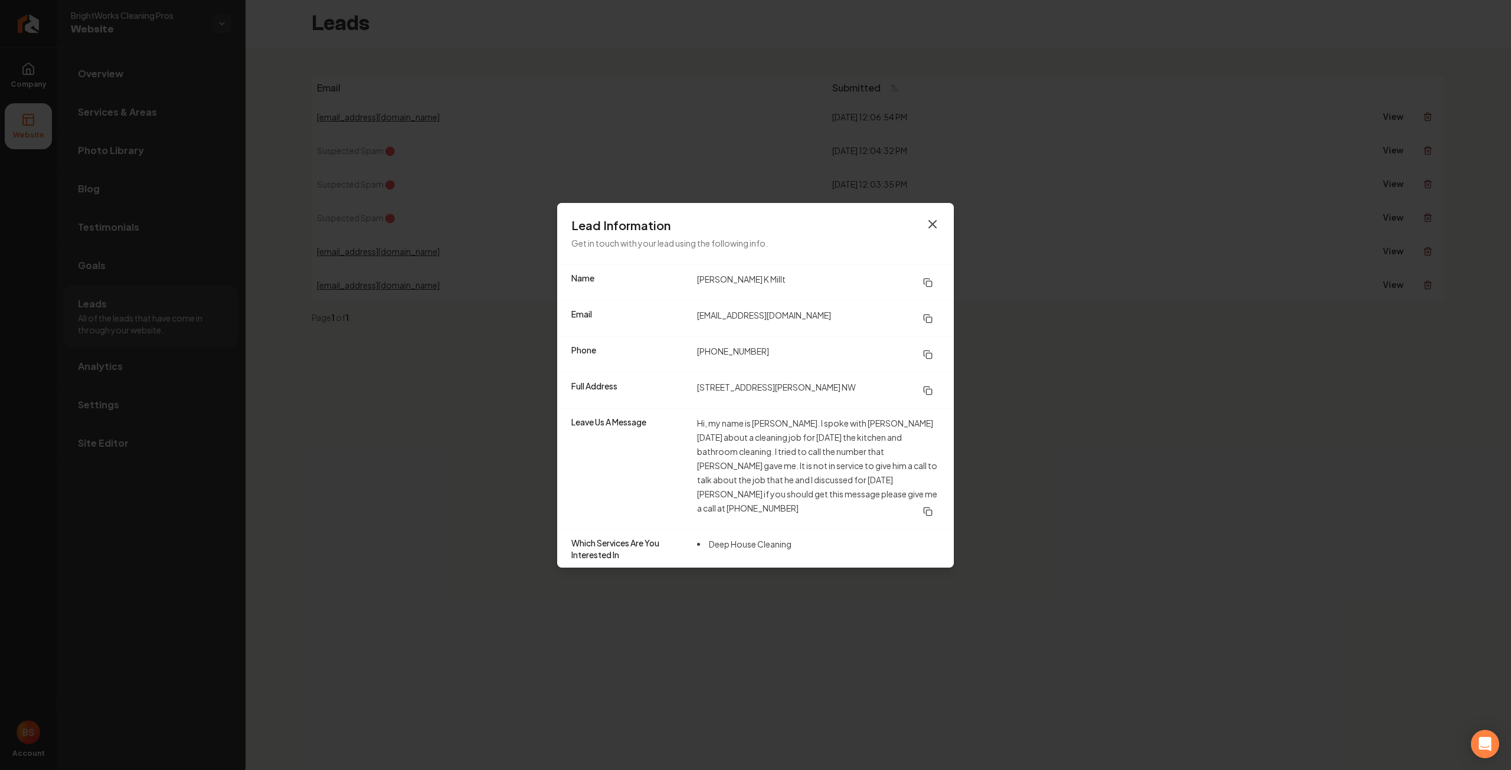
click at [929, 228] on icon "button" at bounding box center [932, 224] width 7 height 7
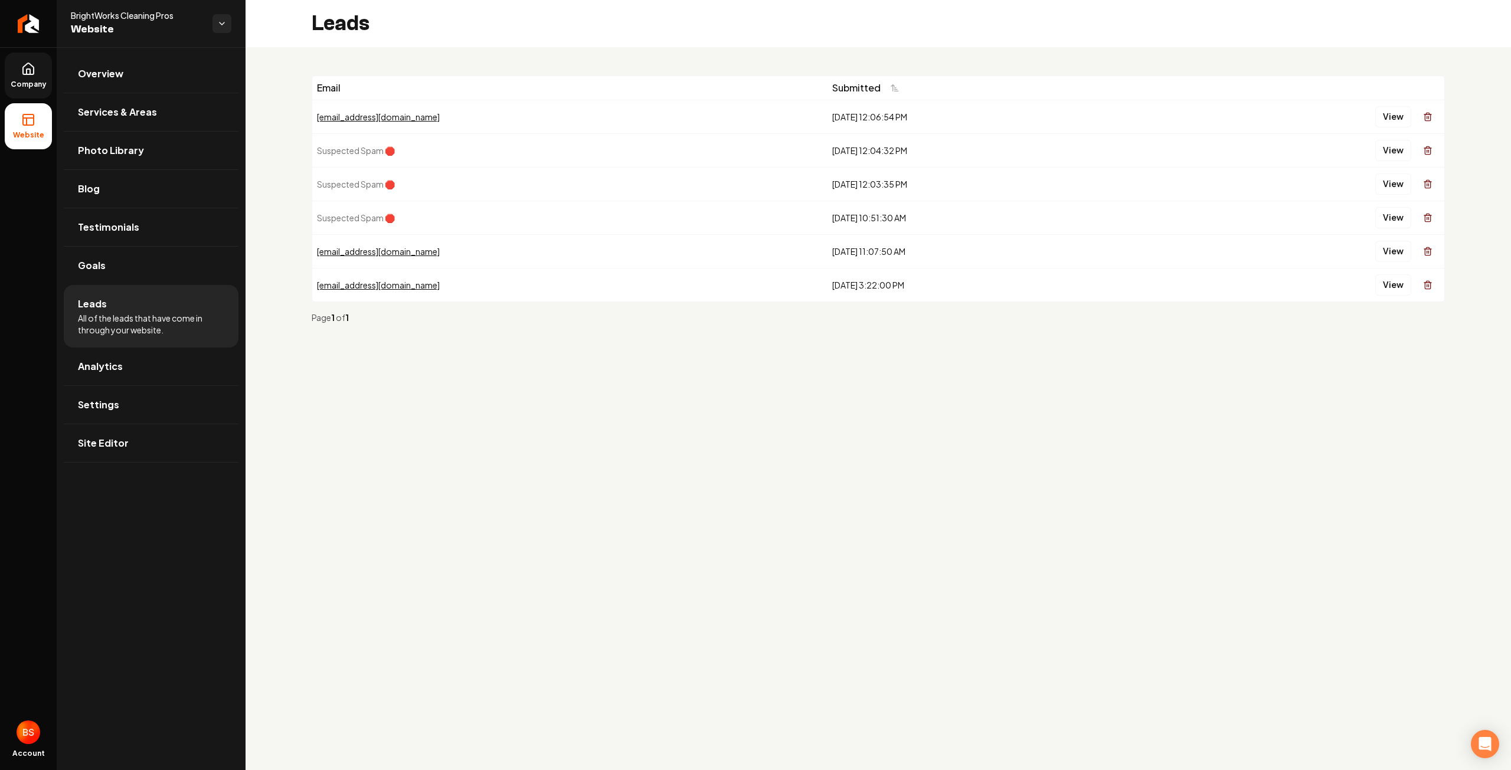
click at [24, 73] on icon at bounding box center [28, 69] width 14 height 14
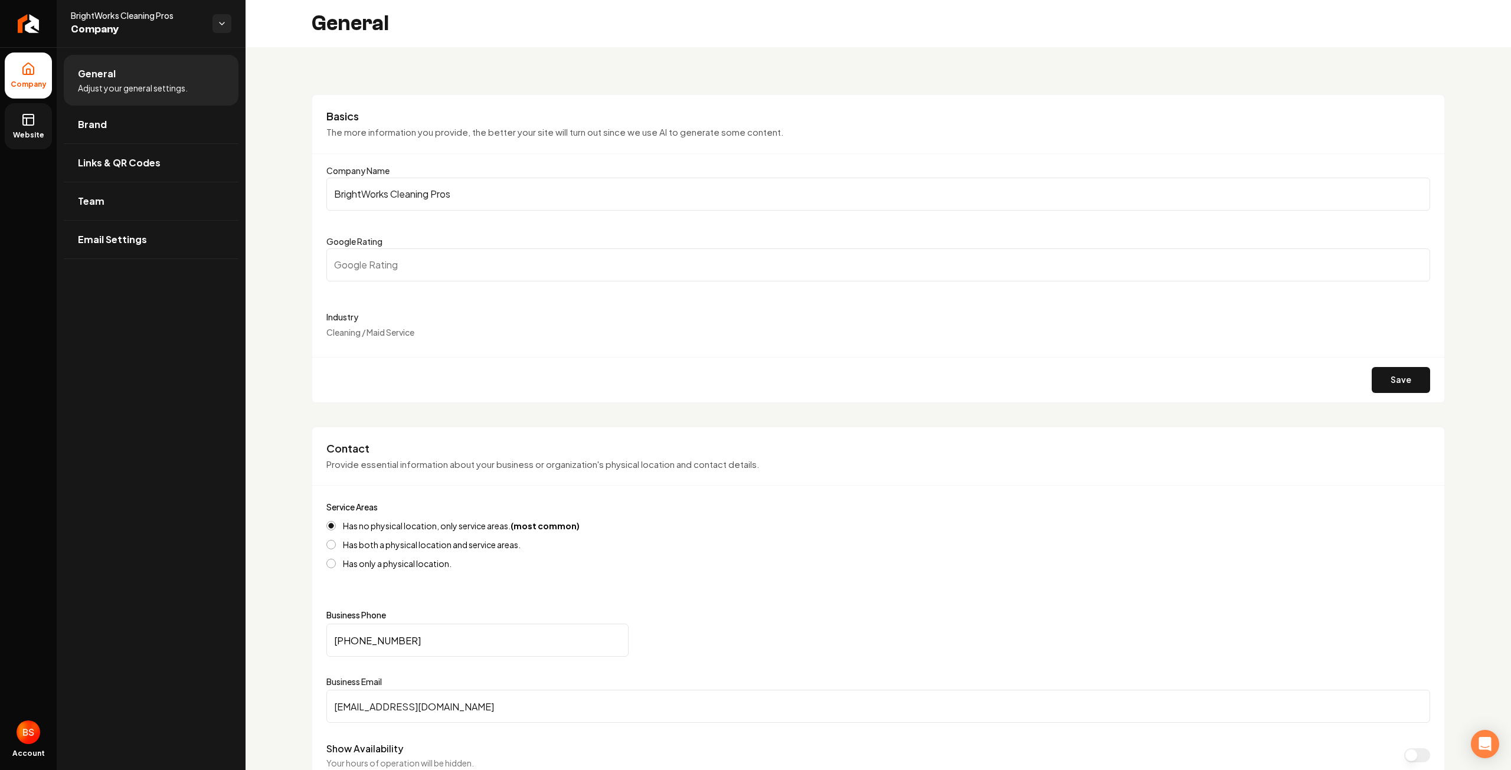
click at [27, 125] on icon at bounding box center [27, 121] width 0 height 7
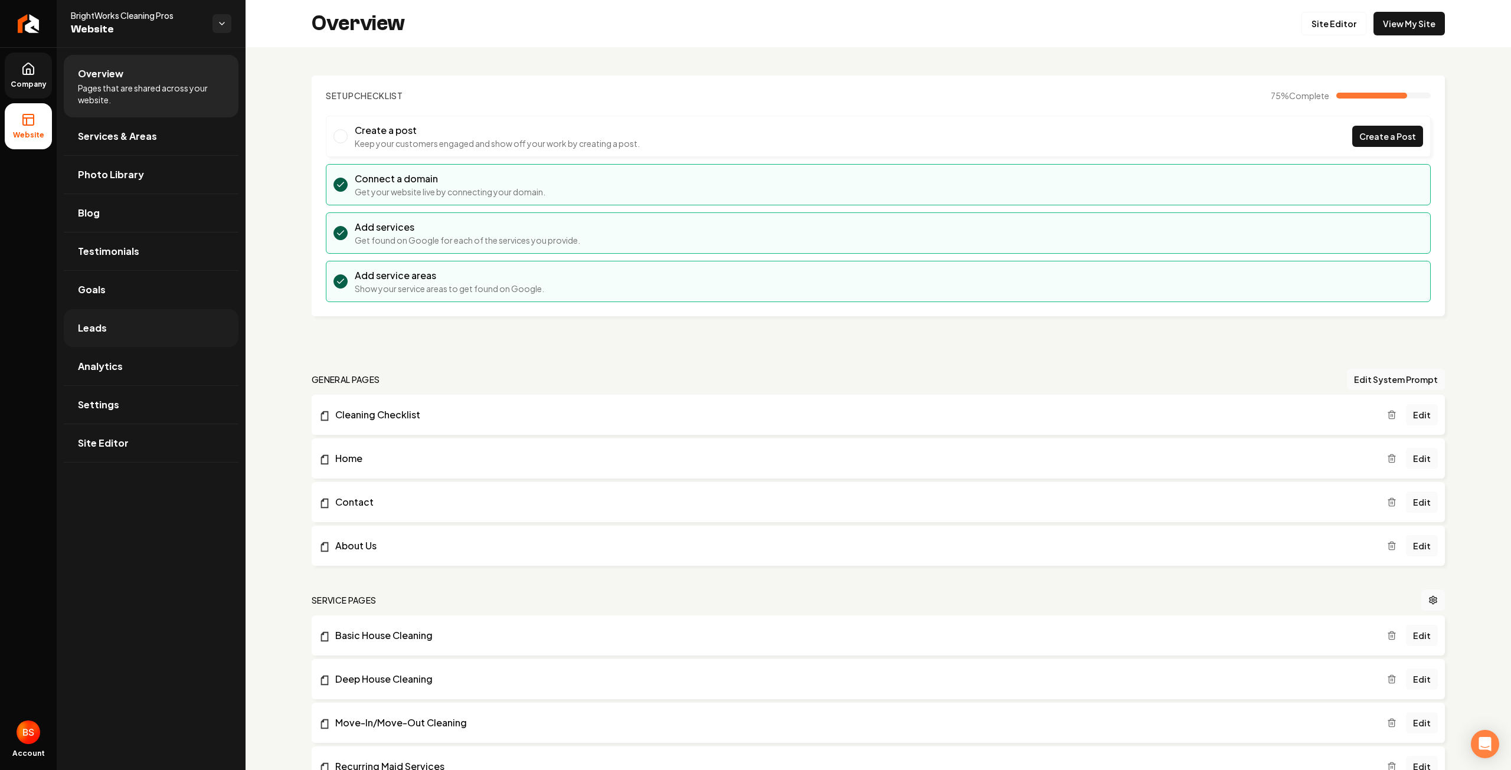
click at [95, 333] on span "Leads" at bounding box center [92, 328] width 29 height 14
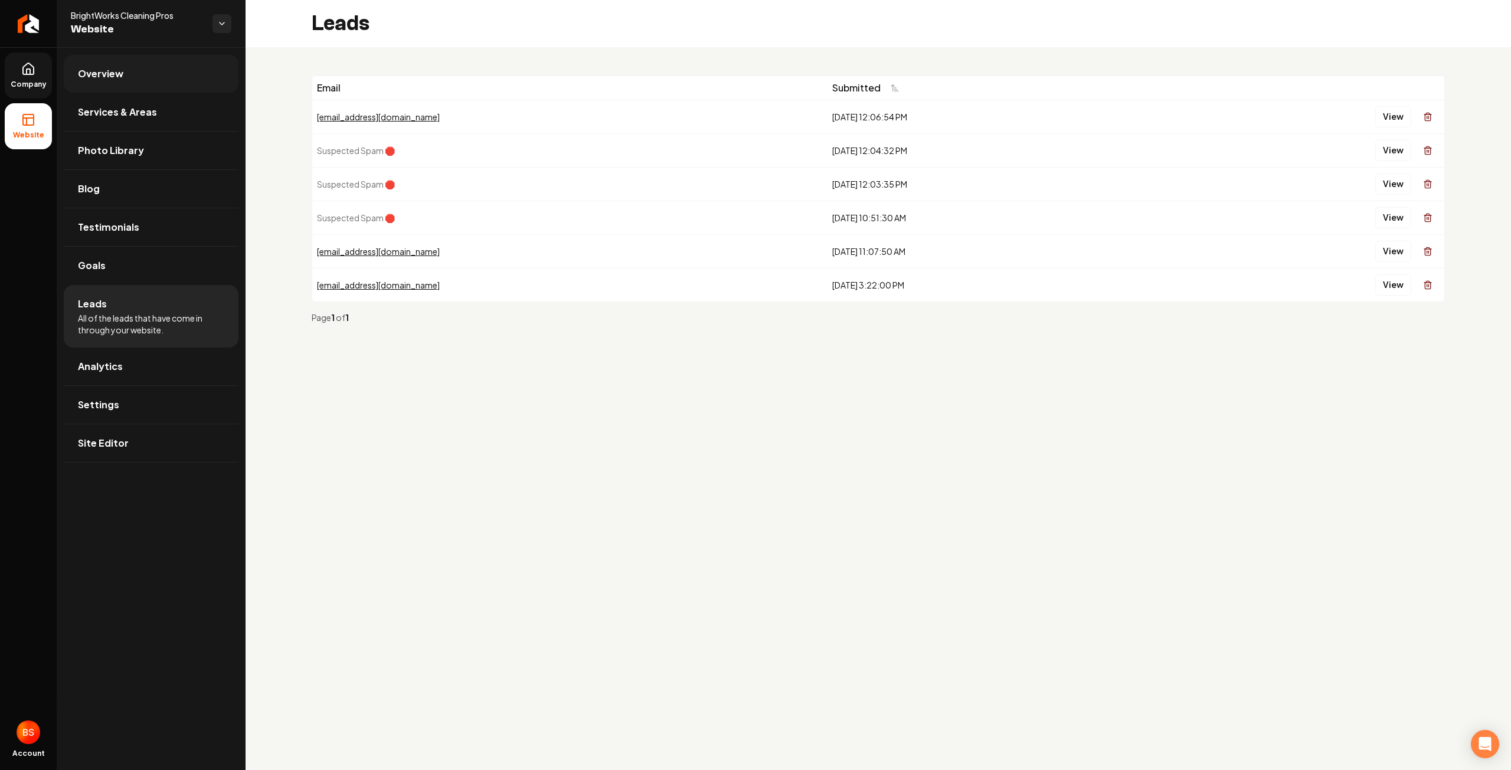
click at [112, 71] on span "Overview" at bounding box center [100, 74] width 45 height 14
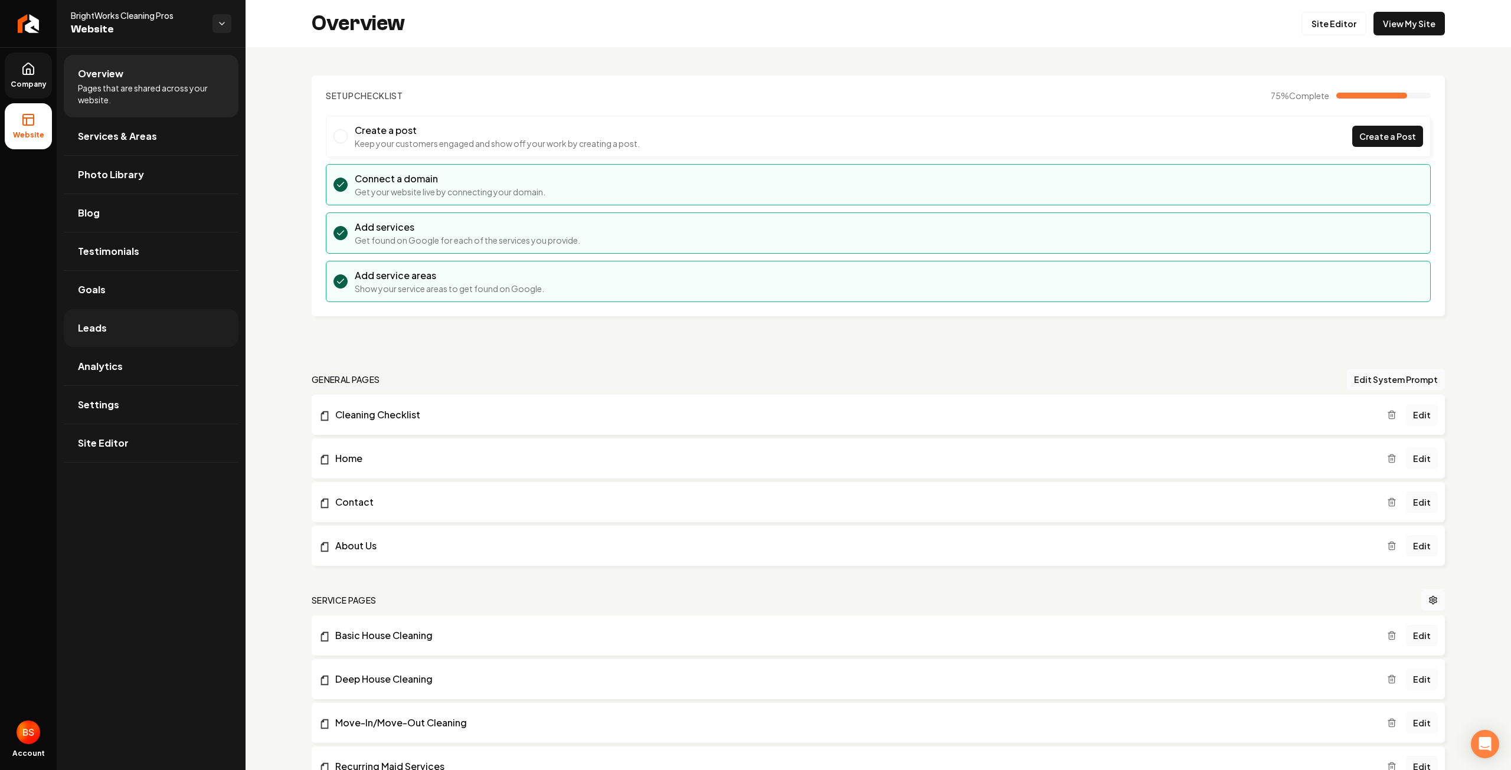
click at [95, 322] on span "Leads" at bounding box center [92, 328] width 29 height 14
